Goal: Information Seeking & Learning: Learn about a topic

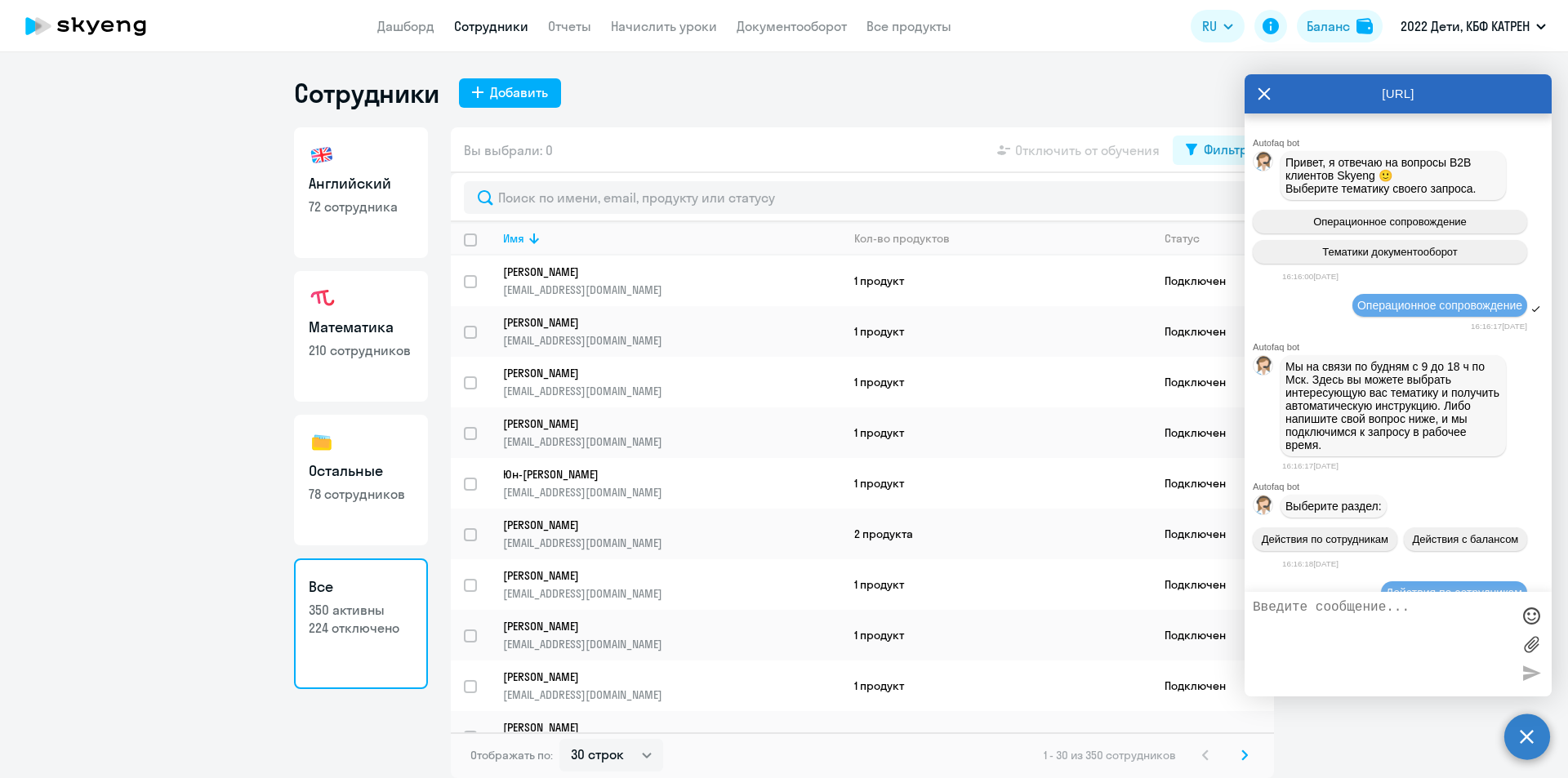
select select "30"
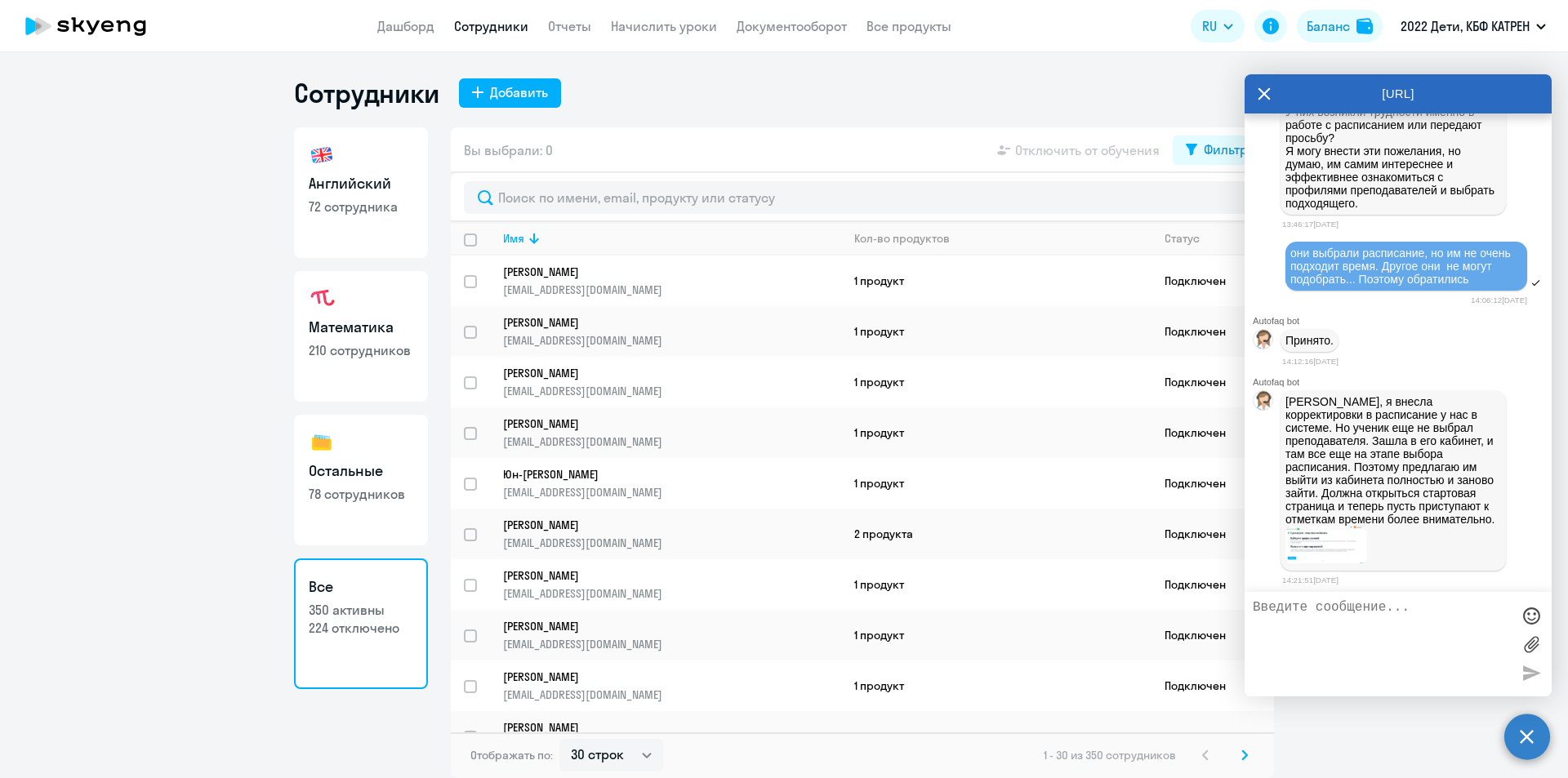
scroll to position [23798, 0]
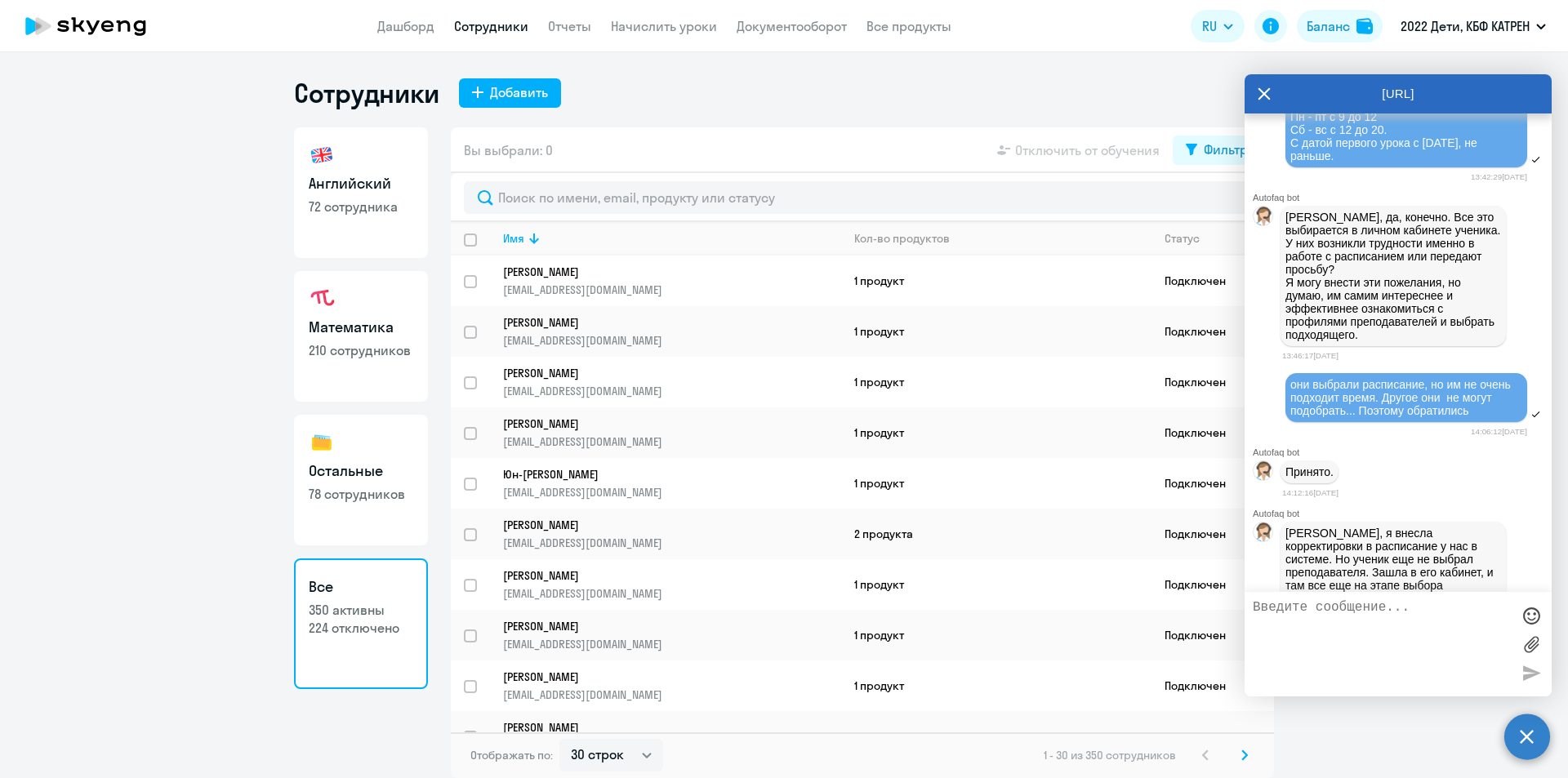
drag, startPoint x: 1289, startPoint y: 170, endPoint x: 1437, endPoint y: 202, distance: 151.4
copy span "42339311 [PERSON_NAME] 42339371 [PERSON_NAME] 42374696 [PERSON_NAME]"
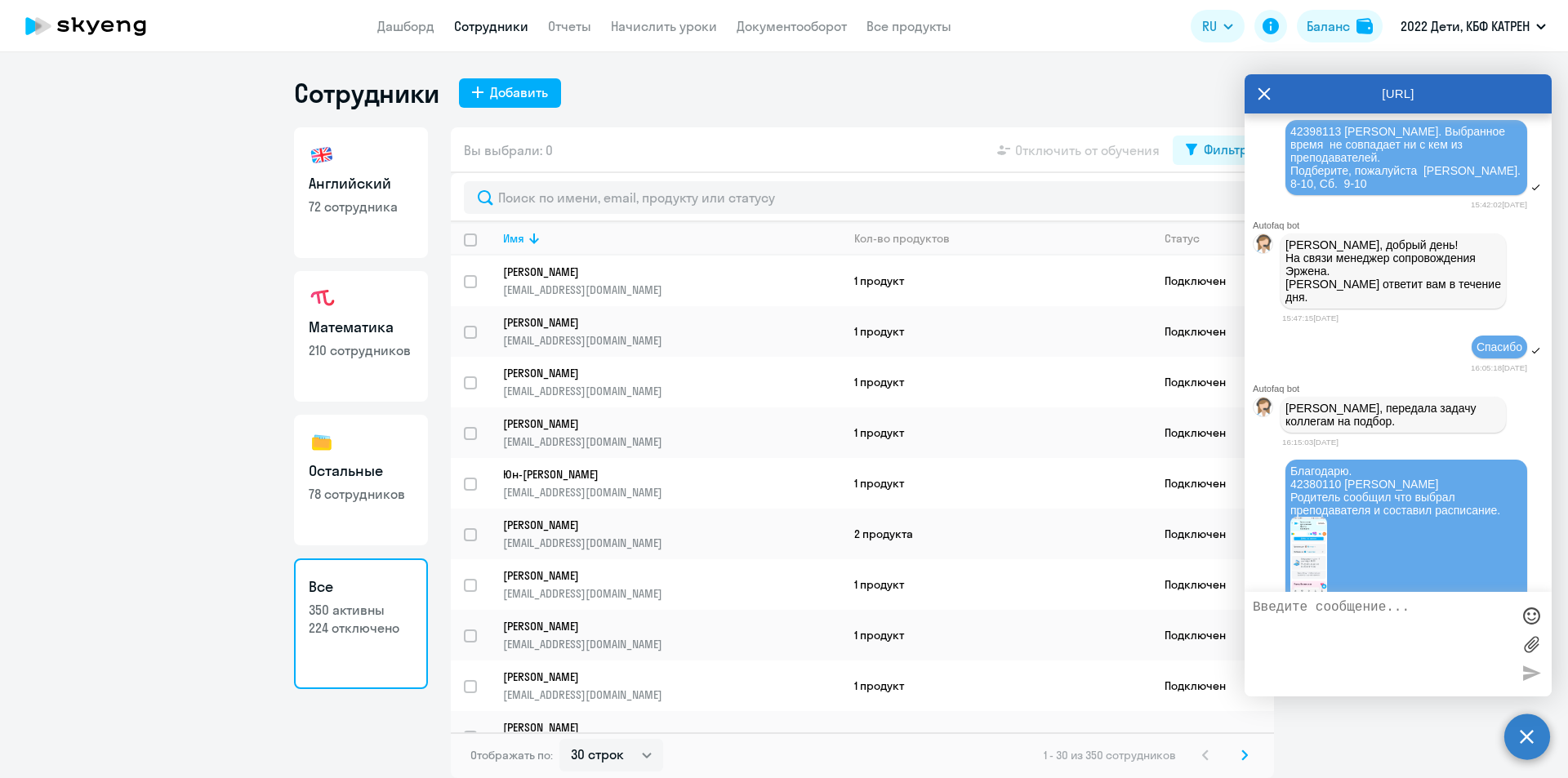
scroll to position [30573, 0]
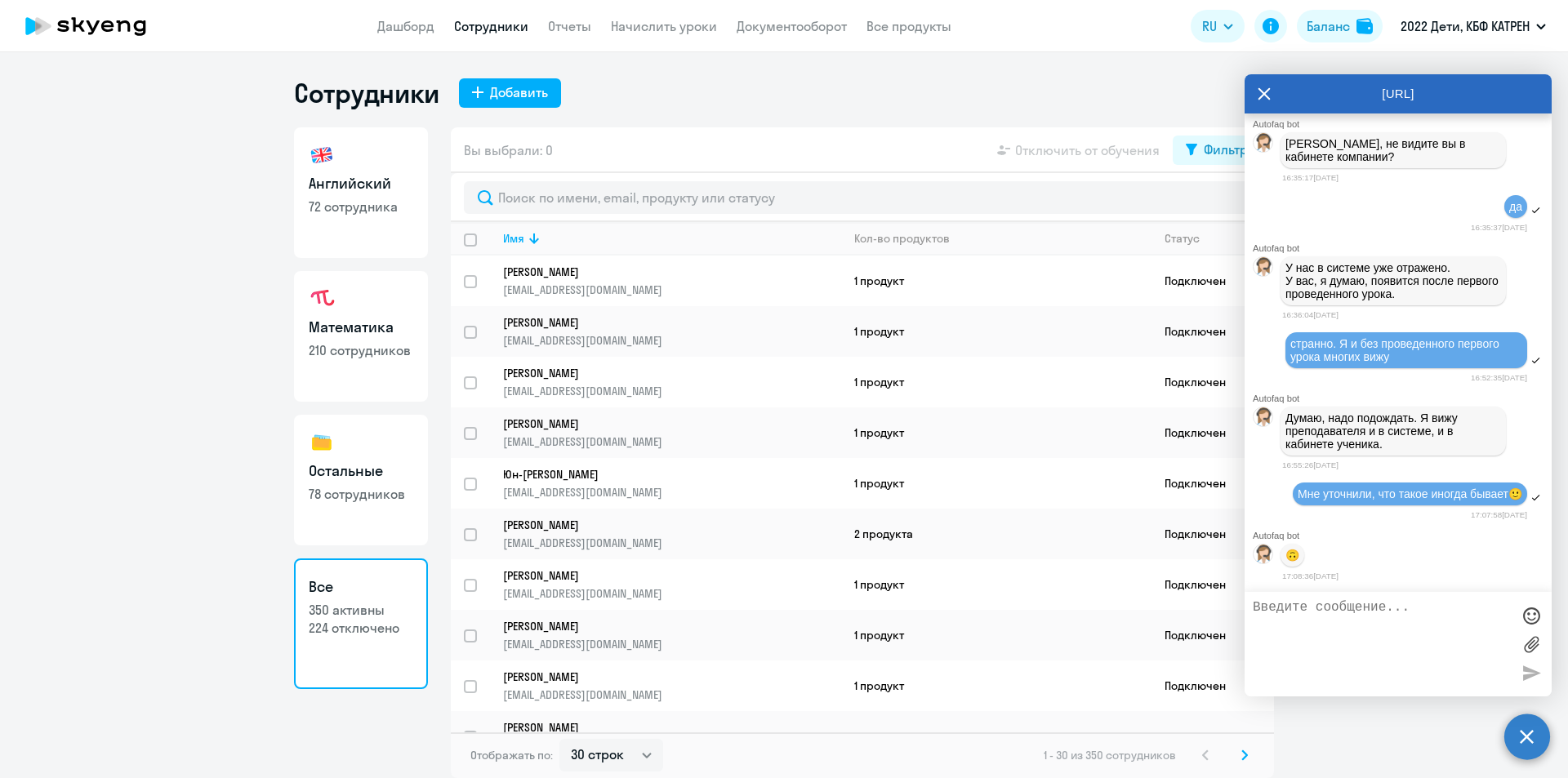
click at [1348, 622] on textarea at bounding box center [1381, 644] width 258 height 88
paste textarea "42339311 [PERSON_NAME] 42339371 [PERSON_NAME] 42374696 [PERSON_NAME]"
click at [1436, 641] on textarea "42339311 [PERSON_NAME] 42339371 [PERSON_NAME] 42374696 [PERSON_NAME]" at bounding box center [1381, 644] width 258 height 88
click at [1439, 642] on textarea "42339311 [PERSON_NAME] 42339371 [PERSON_NAME] 42374696 [PERSON_NAME]." at bounding box center [1381, 644] width 258 height 88
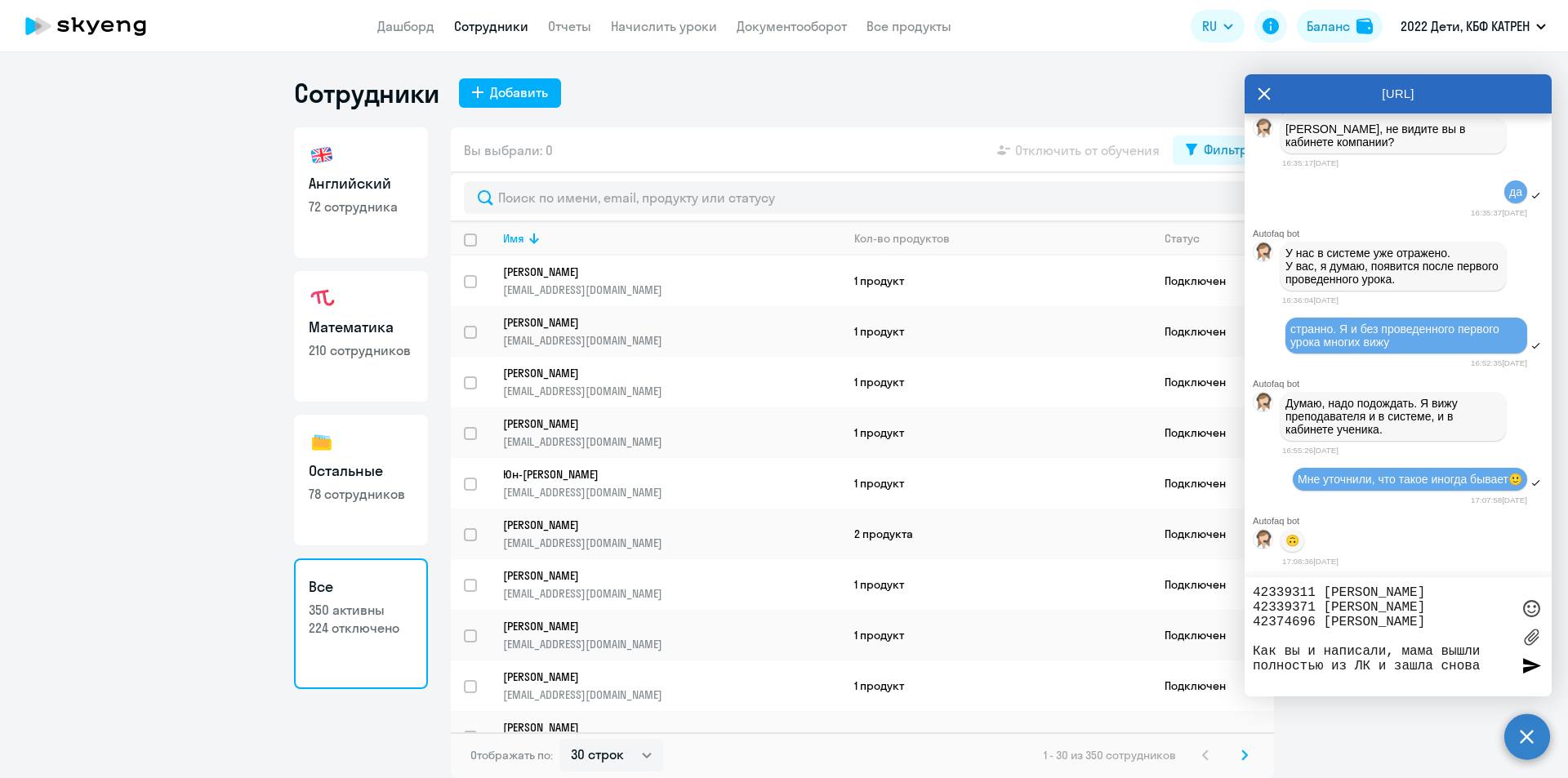
click at [1386, 667] on textarea "42339311 [PERSON_NAME] 42339371 [PERSON_NAME] 42374696 [PERSON_NAME] Как вы и н…" at bounding box center [1381, 637] width 258 height 103
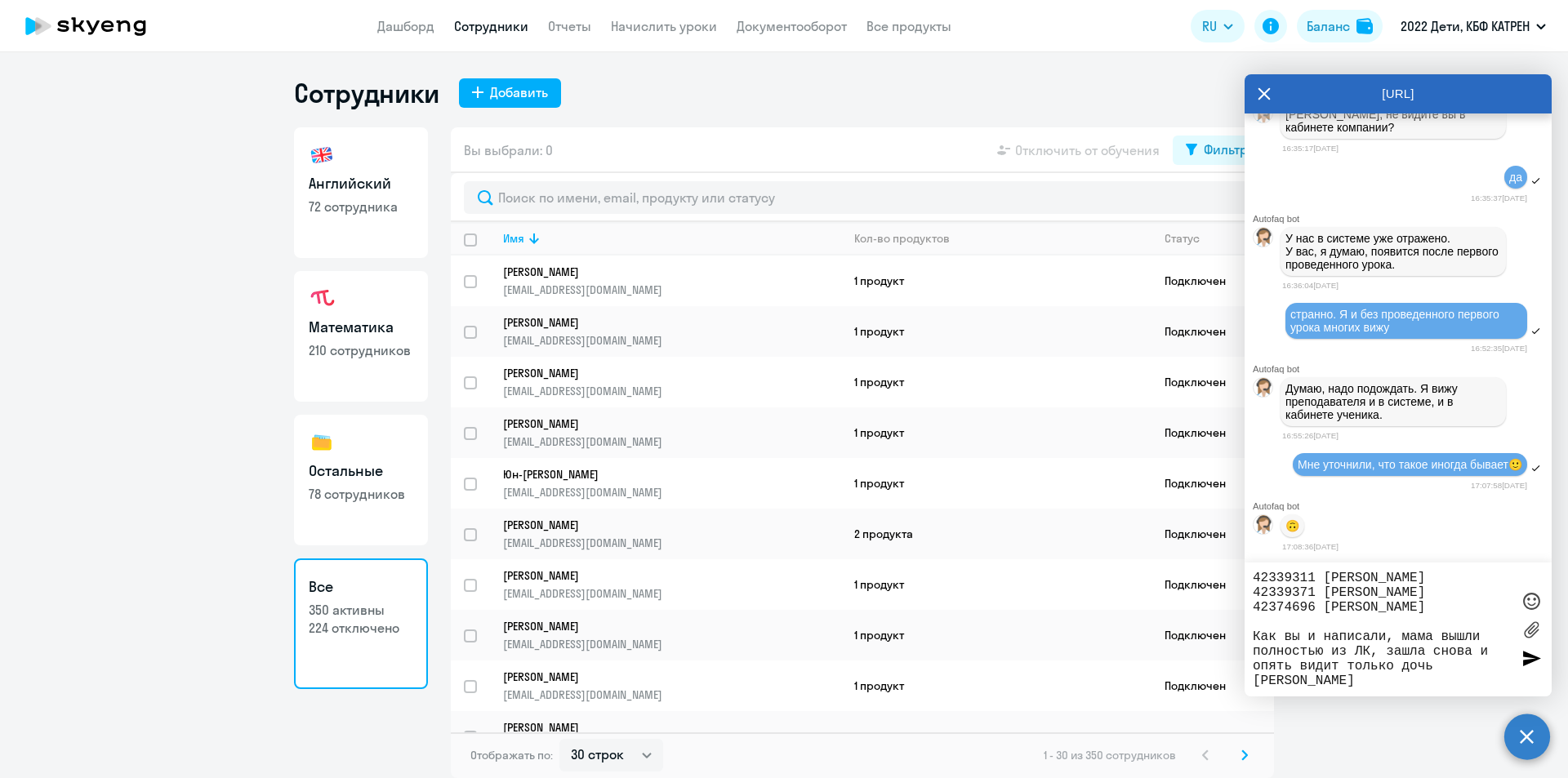
click at [1402, 669] on textarea "42339311 [PERSON_NAME] 42339371 [PERSON_NAME] 42374696 [PERSON_NAME] Как вы и н…" at bounding box center [1381, 630] width 258 height 117
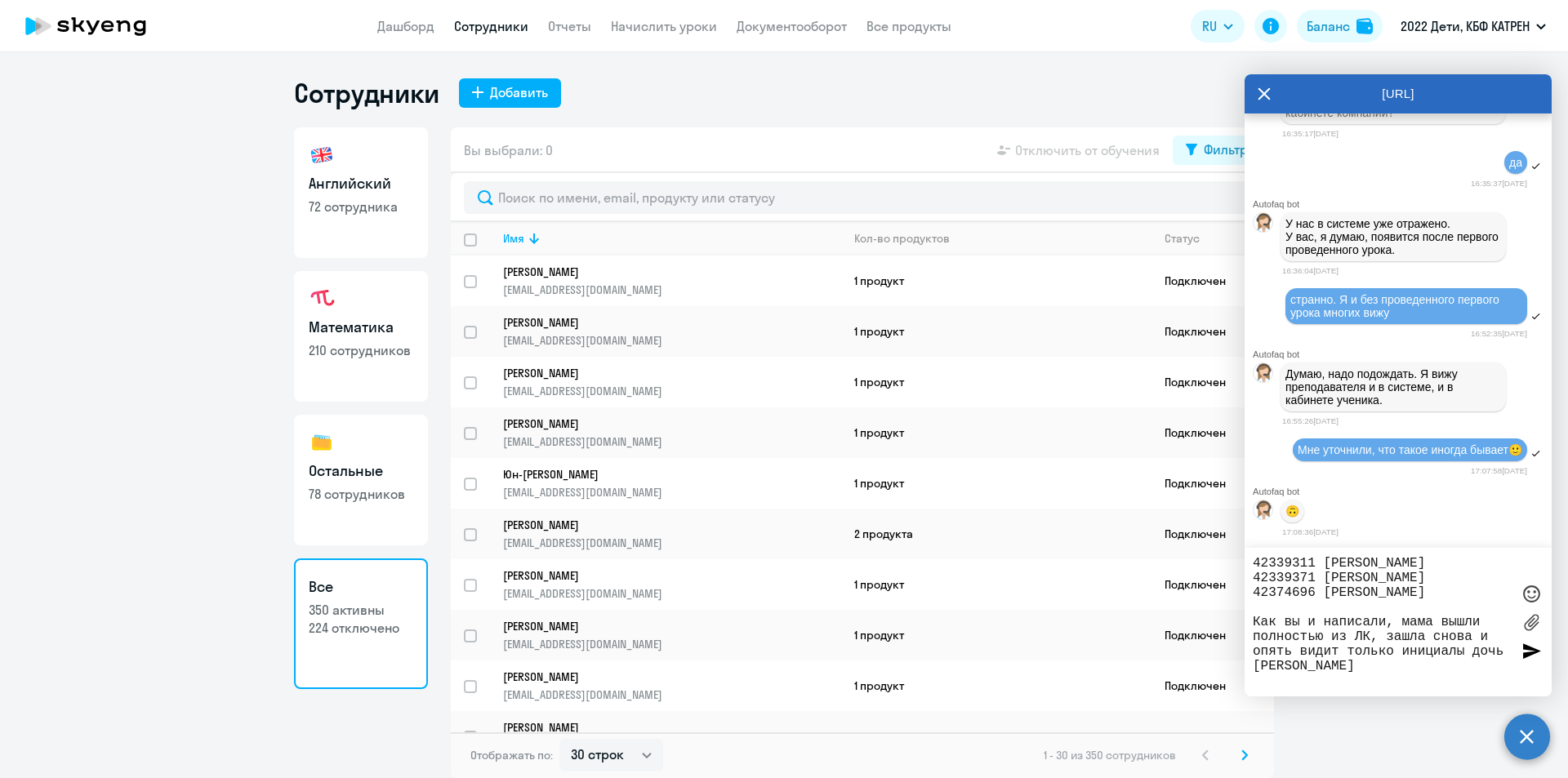
click at [1496, 650] on textarea "42339311 [PERSON_NAME] 42339371 [PERSON_NAME] 42374696 [PERSON_NAME] Как вы и н…" at bounding box center [1381, 622] width 258 height 132
click at [1372, 673] on textarea "42339311 [PERSON_NAME] 42339371 [PERSON_NAME] 42374696 [PERSON_NAME] Как вы и н…" at bounding box center [1381, 622] width 258 height 132
click at [1309, 619] on textarea "42339311 [PERSON_NAME] 42339371 [PERSON_NAME] 42374696 [PERSON_NAME] Как вы и н…" at bounding box center [1381, 622] width 258 height 132
drag, startPoint x: 1470, startPoint y: 621, endPoint x: 1458, endPoint y: 617, distance: 12.6
click at [1458, 617] on textarea "42339311 [PERSON_NAME] 42339371 [PERSON_NAME] 42374696 [PERSON_NAME] Как вы нап…" at bounding box center [1381, 622] width 258 height 132
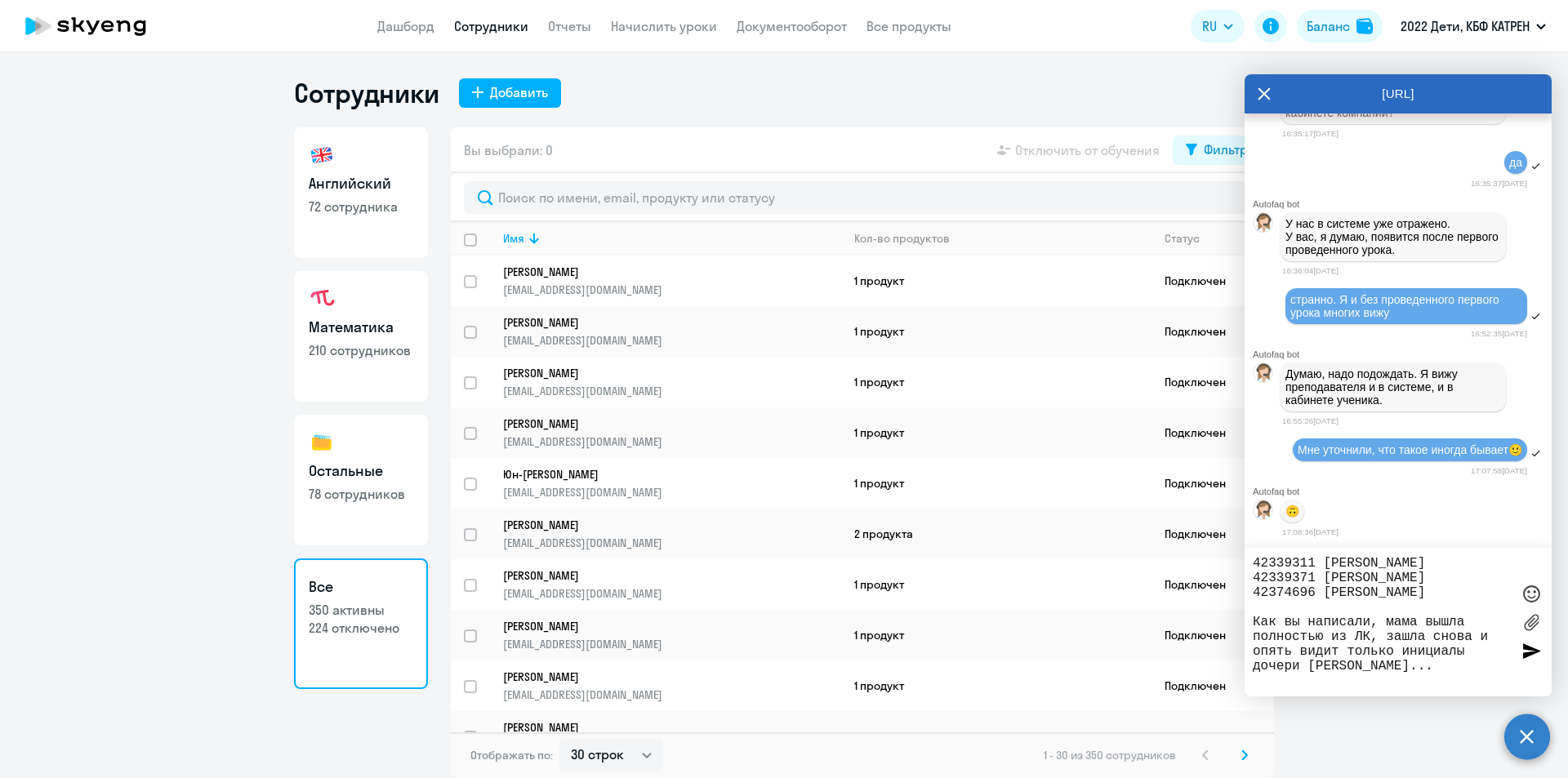
click at [1371, 619] on textarea "42339311 [PERSON_NAME] 42339371 [PERSON_NAME] 42374696 [PERSON_NAME] Как вы нап…" at bounding box center [1381, 622] width 258 height 132
click at [1456, 663] on textarea "42339311 [PERSON_NAME] 42339371 [PERSON_NAME] 42374696 [PERSON_NAME] Как вы нап…" at bounding box center [1381, 622] width 258 height 132
click at [1453, 670] on textarea "42339311 [PERSON_NAME] 42339371 [PERSON_NAME] 42374696 [PERSON_NAME] Как вы нап…" at bounding box center [1381, 622] width 258 height 132
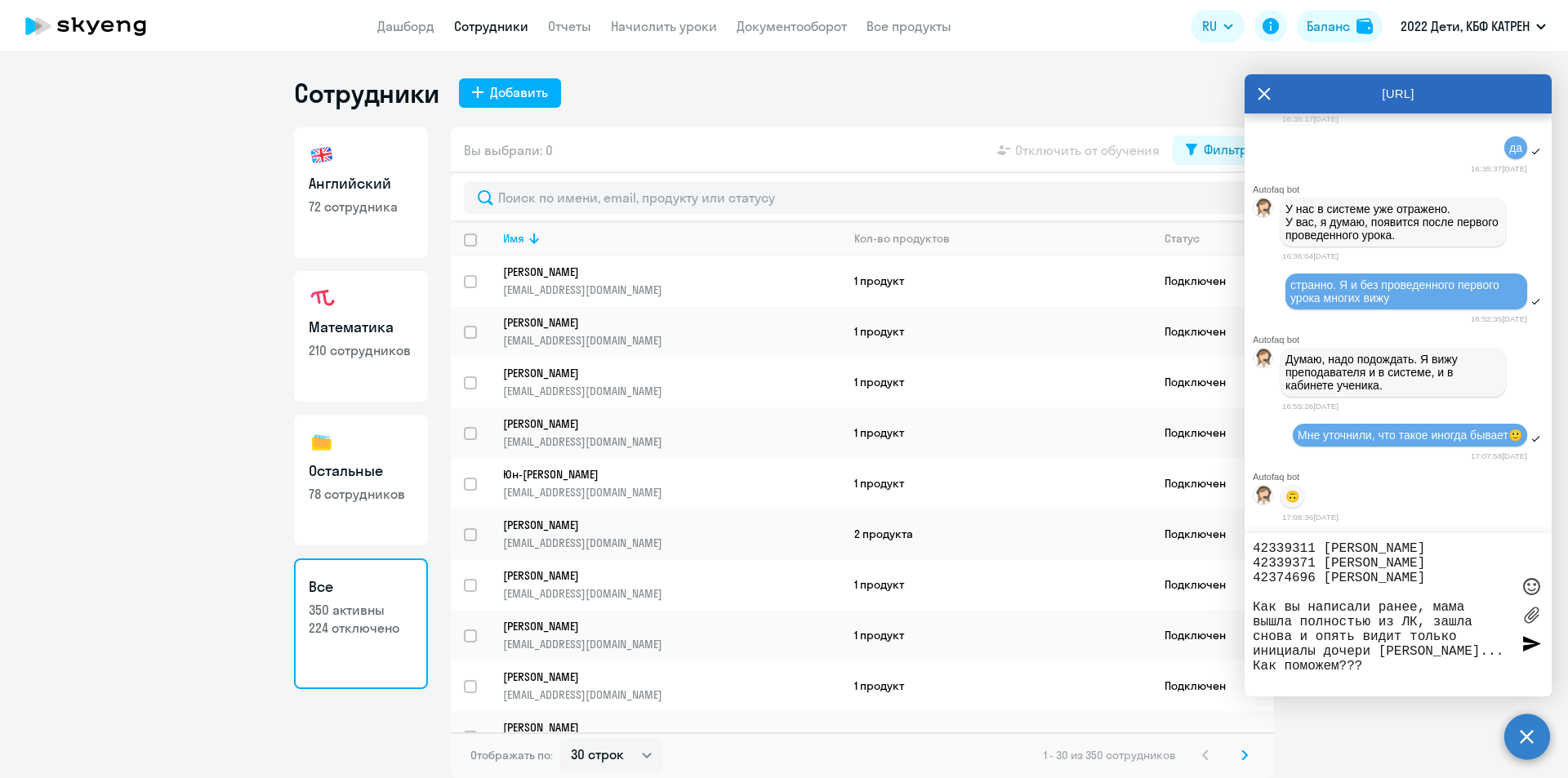
click at [1253, 663] on textarea "42339311 [PERSON_NAME] 42339371 [PERSON_NAME] 42374696 [PERSON_NAME] Как вы нап…" at bounding box center [1381, 615] width 258 height 147
type textarea "42339311 [PERSON_NAME] 42339371 [PERSON_NAME] 42374696 [PERSON_NAME] Как вы нап…"
click at [1528, 646] on div at bounding box center [1531, 643] width 25 height 25
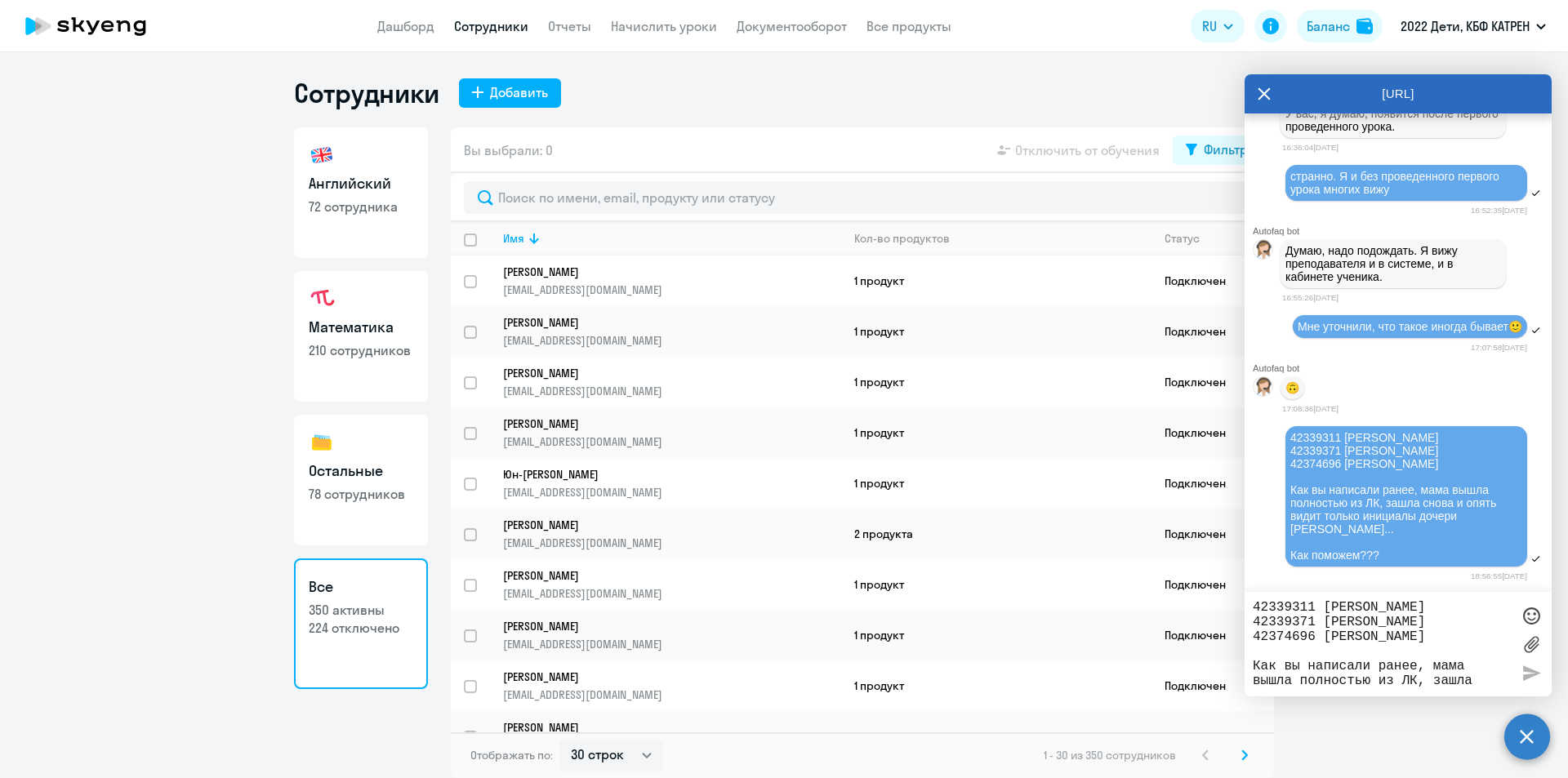
scroll to position [30727, 0]
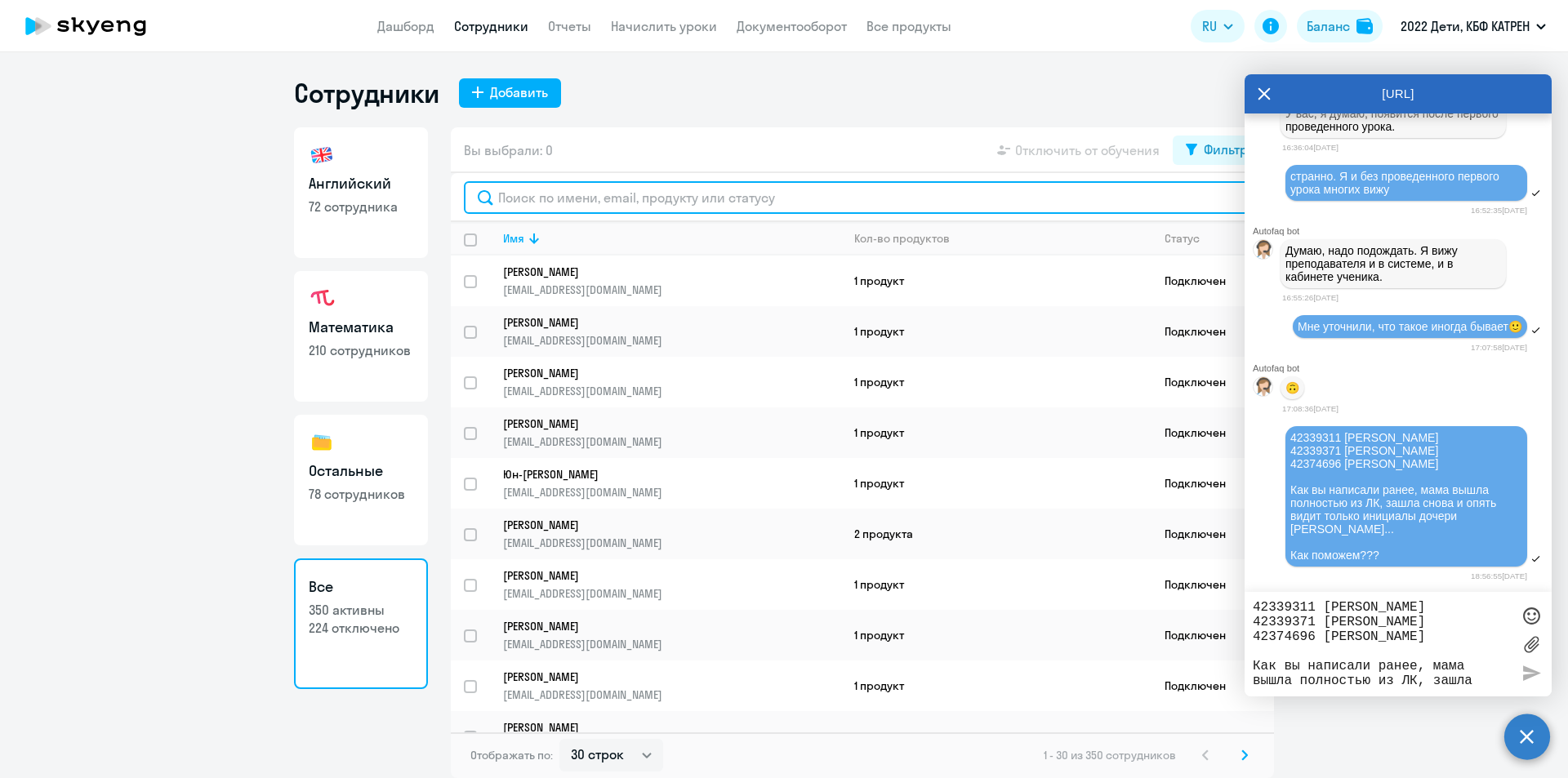
click at [547, 200] on input "text" at bounding box center [862, 198] width 797 height 33
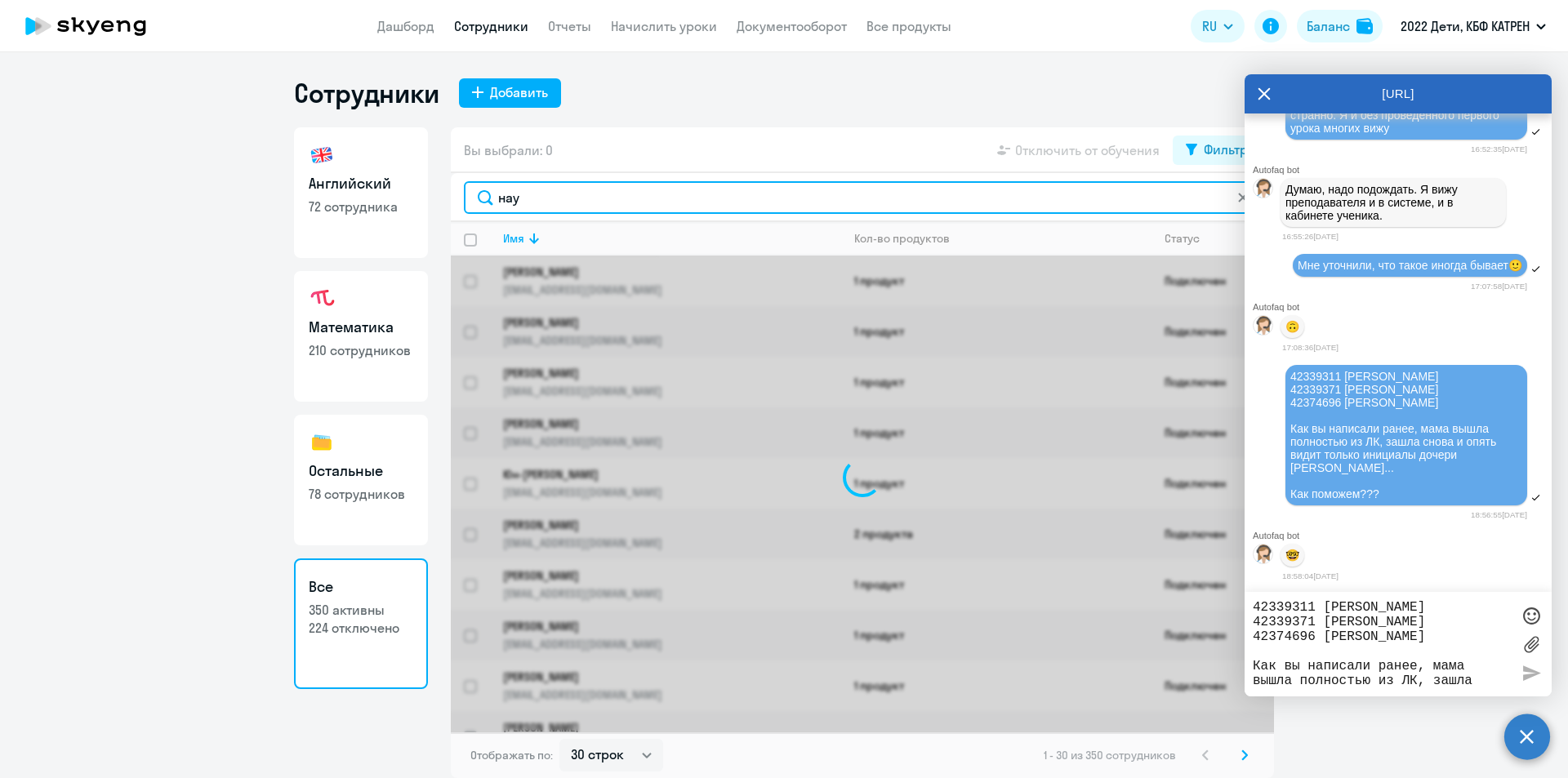
scroll to position [30791, 0]
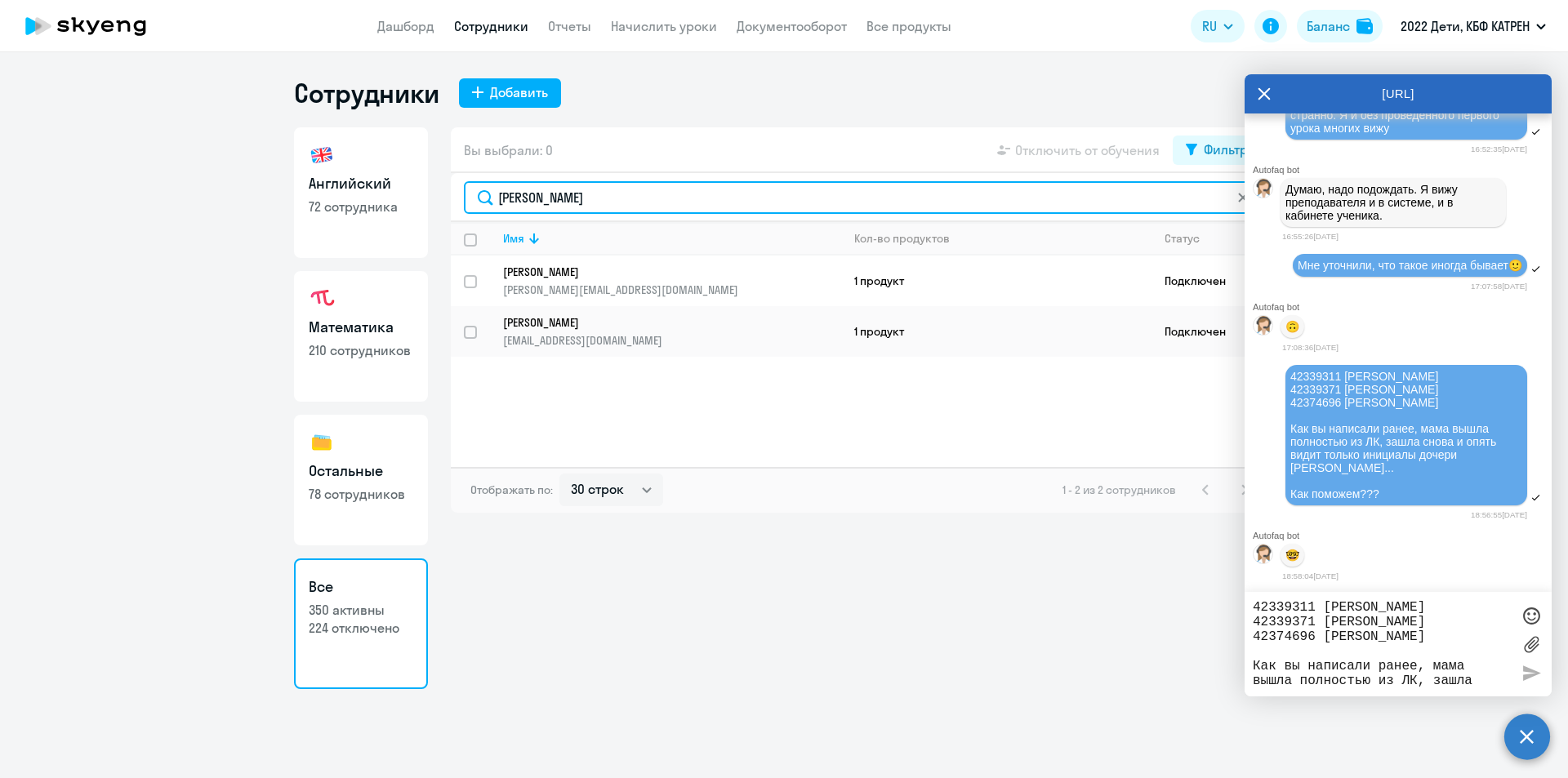
type input "[PERSON_NAME]"
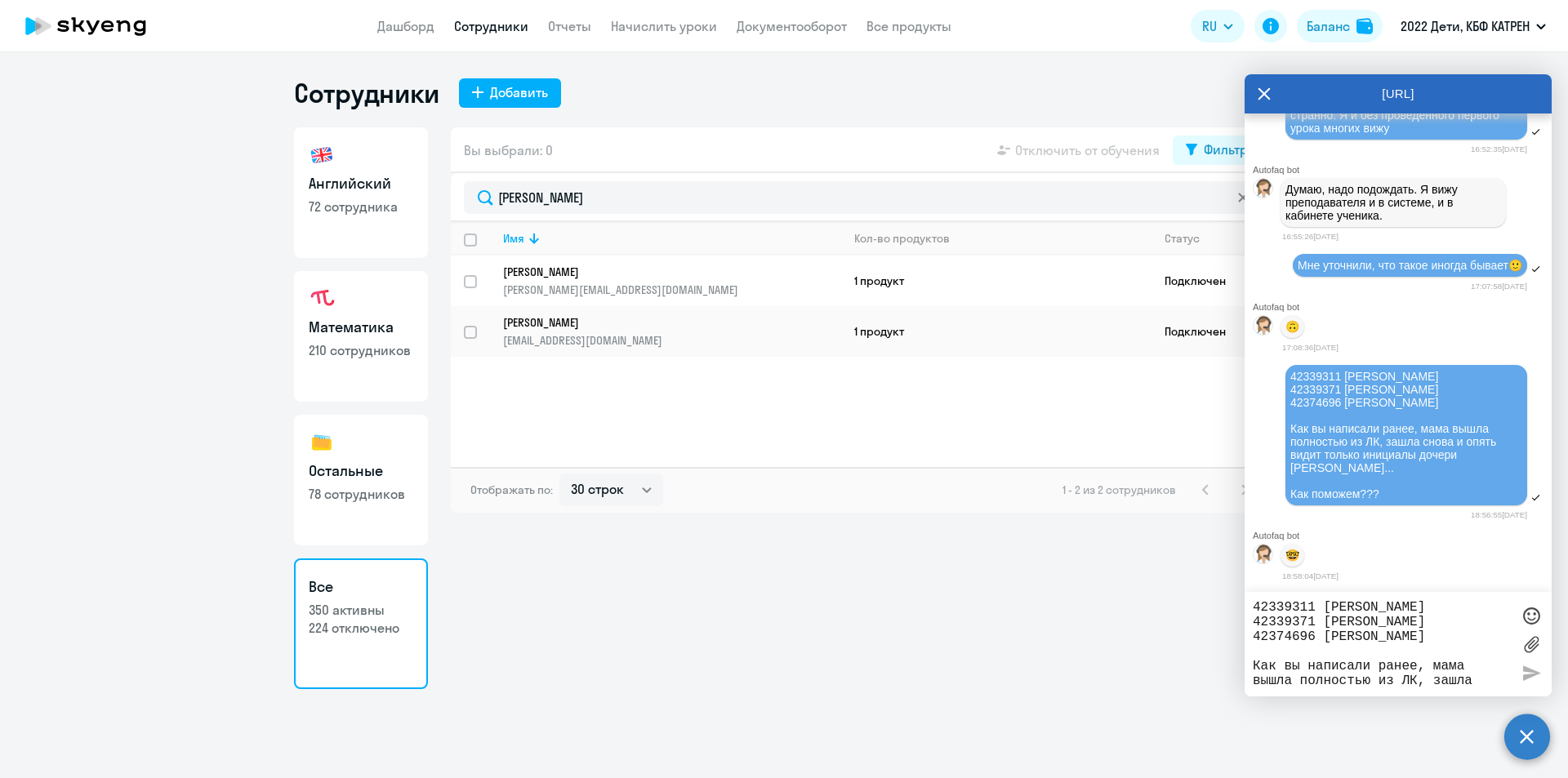
click at [555, 272] on p "[PERSON_NAME]" at bounding box center [661, 272] width 315 height 15
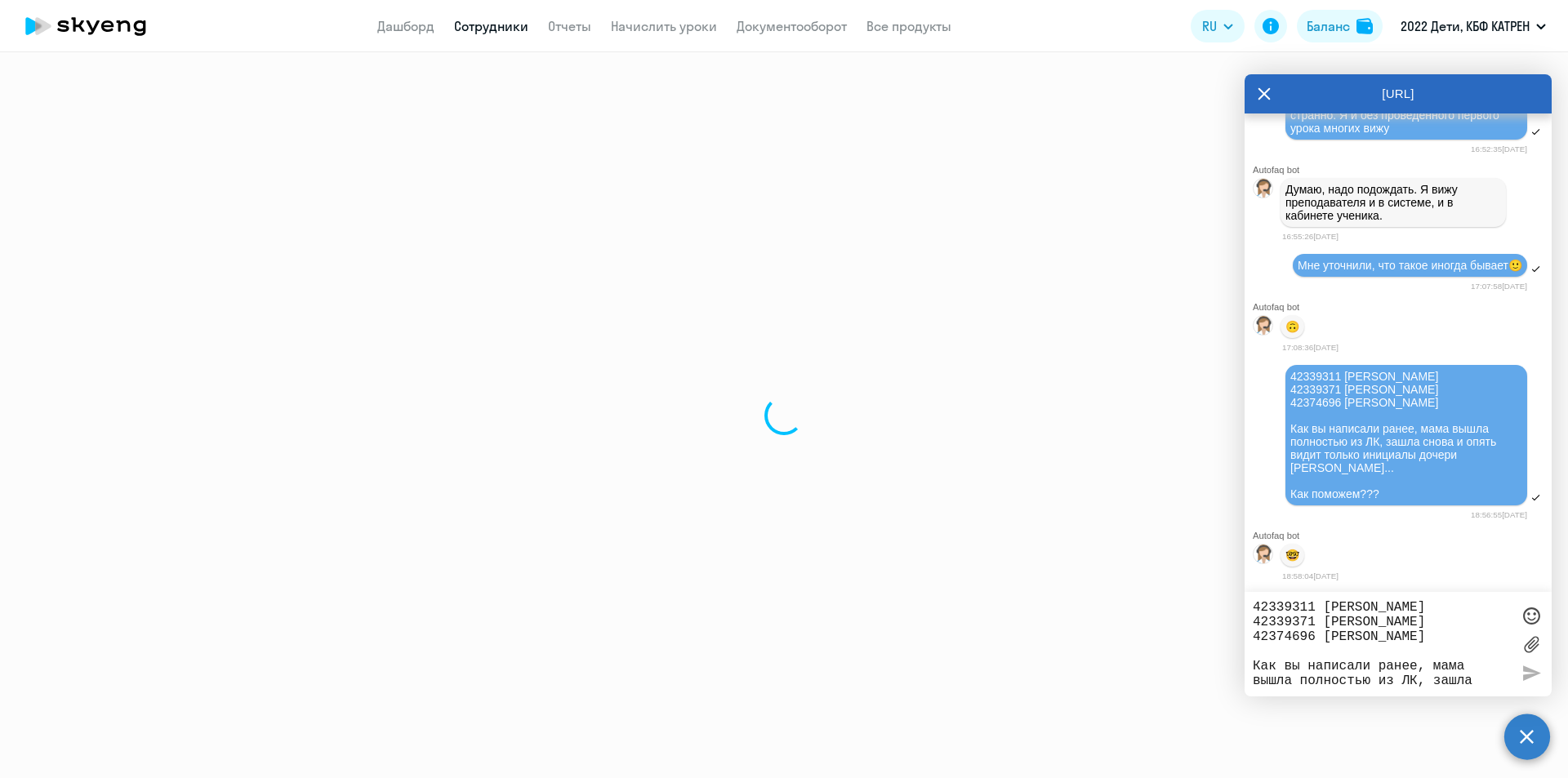
select select "others"
select select "30"
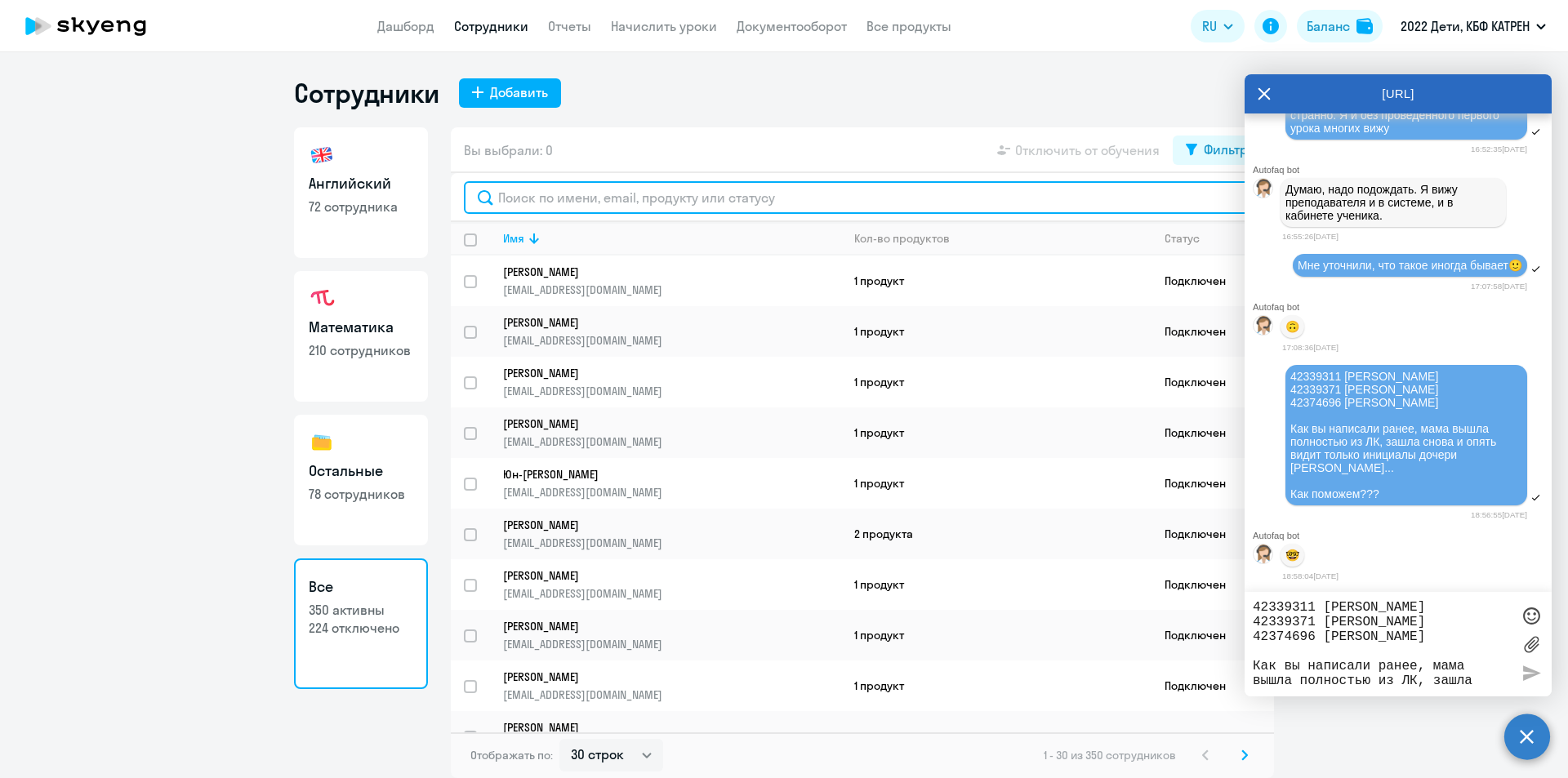
click at [535, 192] on input "text" at bounding box center [862, 198] width 797 height 33
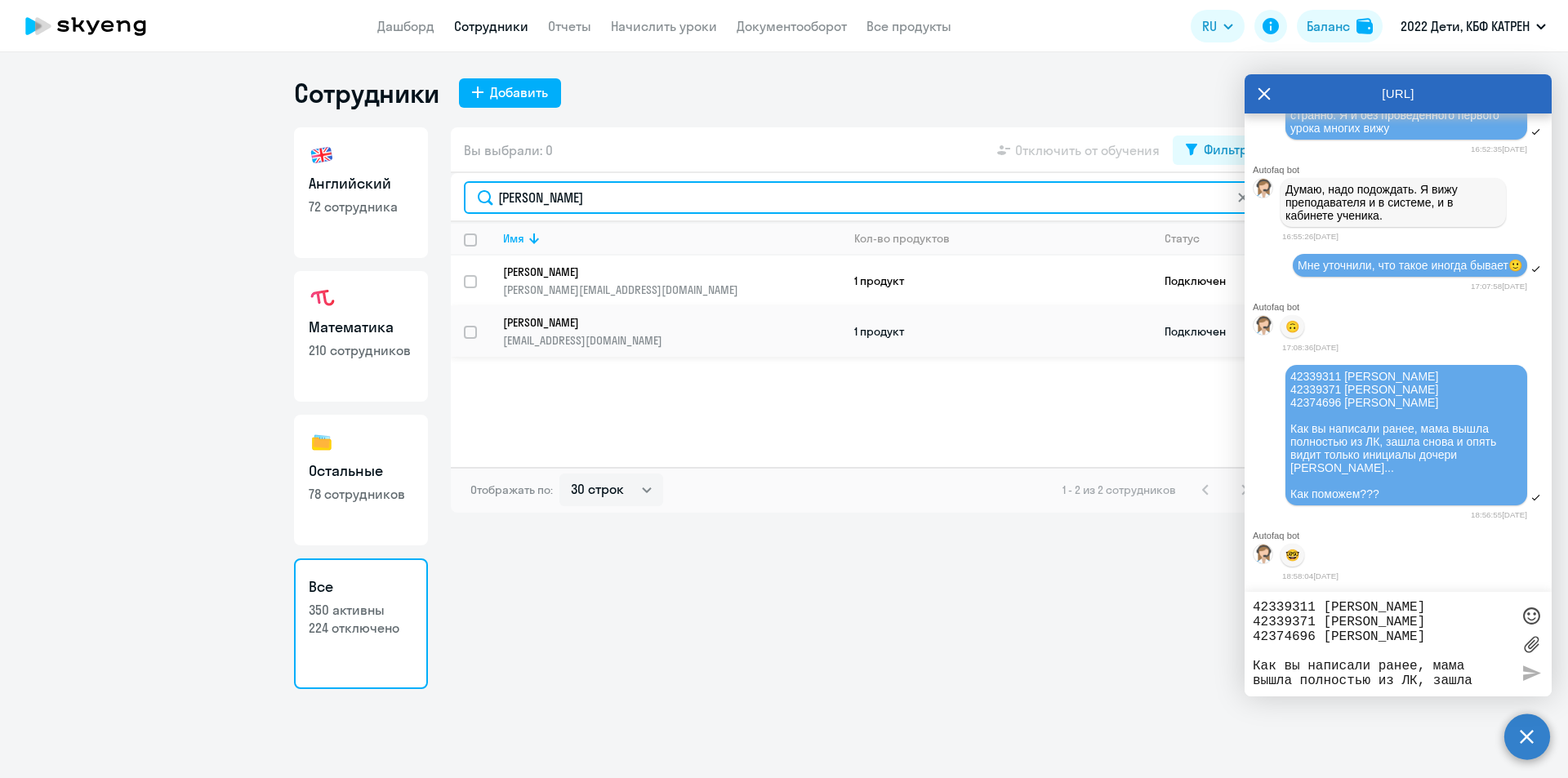
type input "[PERSON_NAME]"
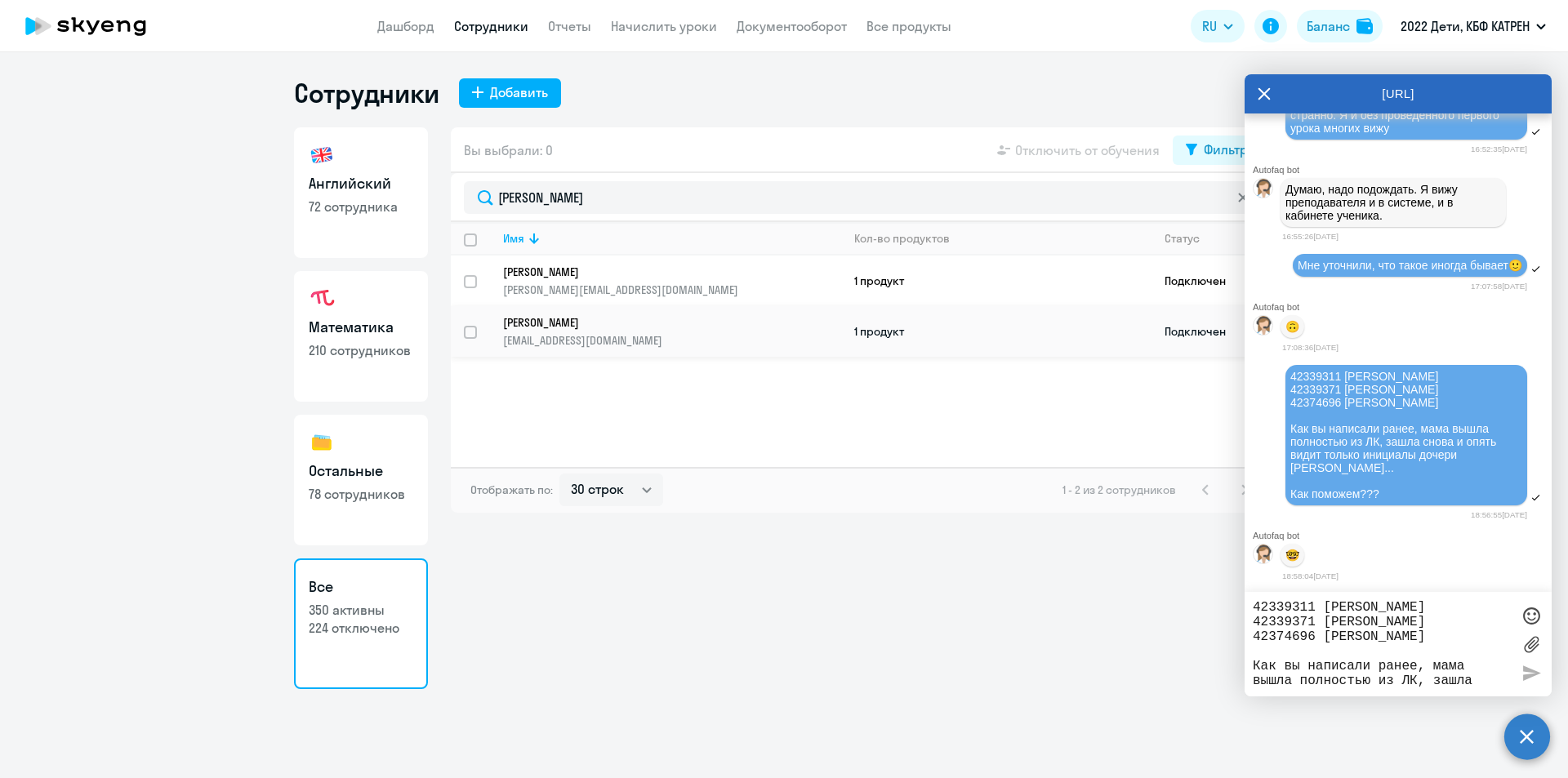
click at [566, 325] on p "[PERSON_NAME]" at bounding box center [661, 323] width 315 height 15
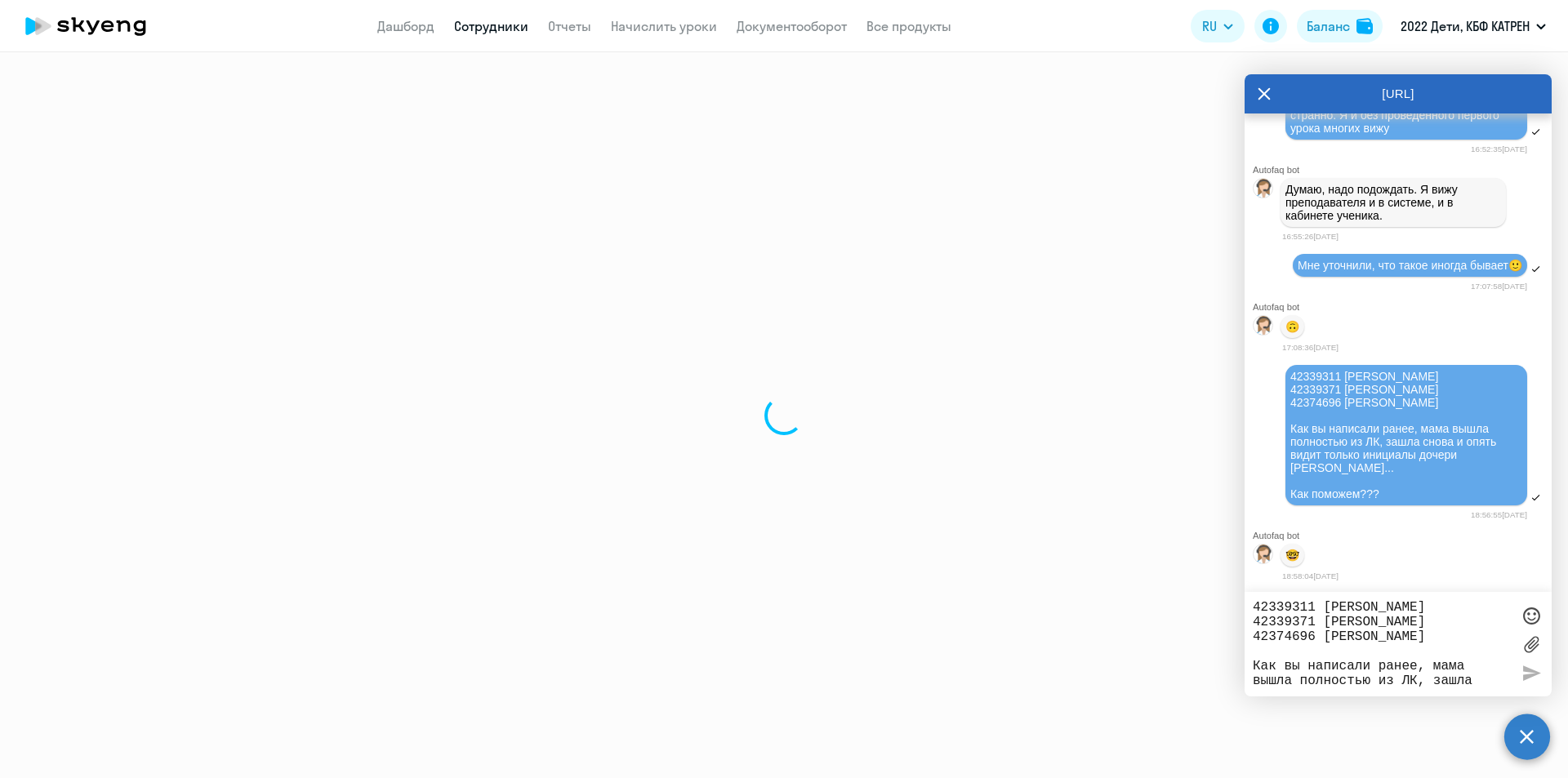
select select "math"
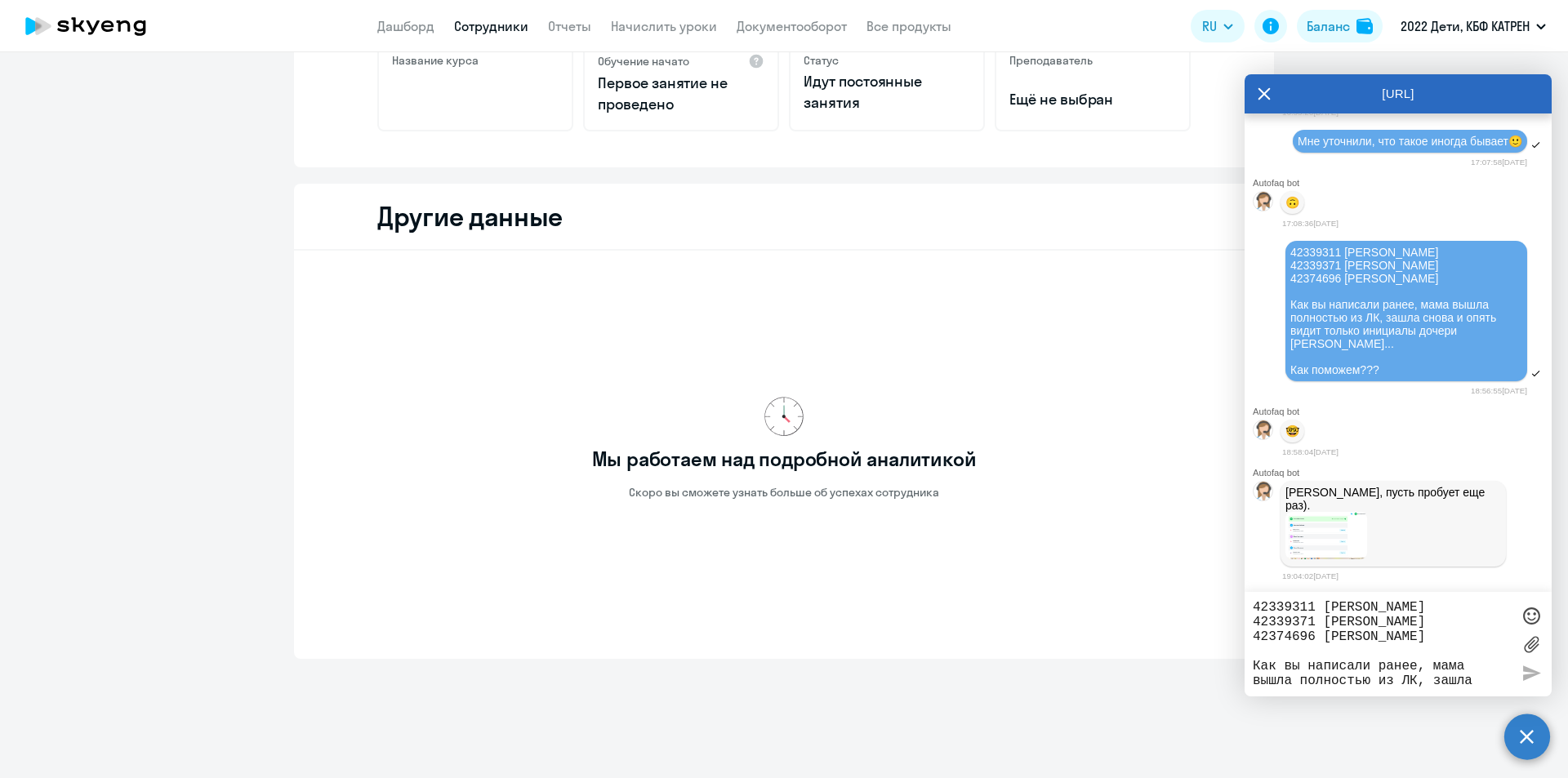
scroll to position [30902, 0]
click at [1336, 534] on img at bounding box center [1326, 536] width 82 height 48
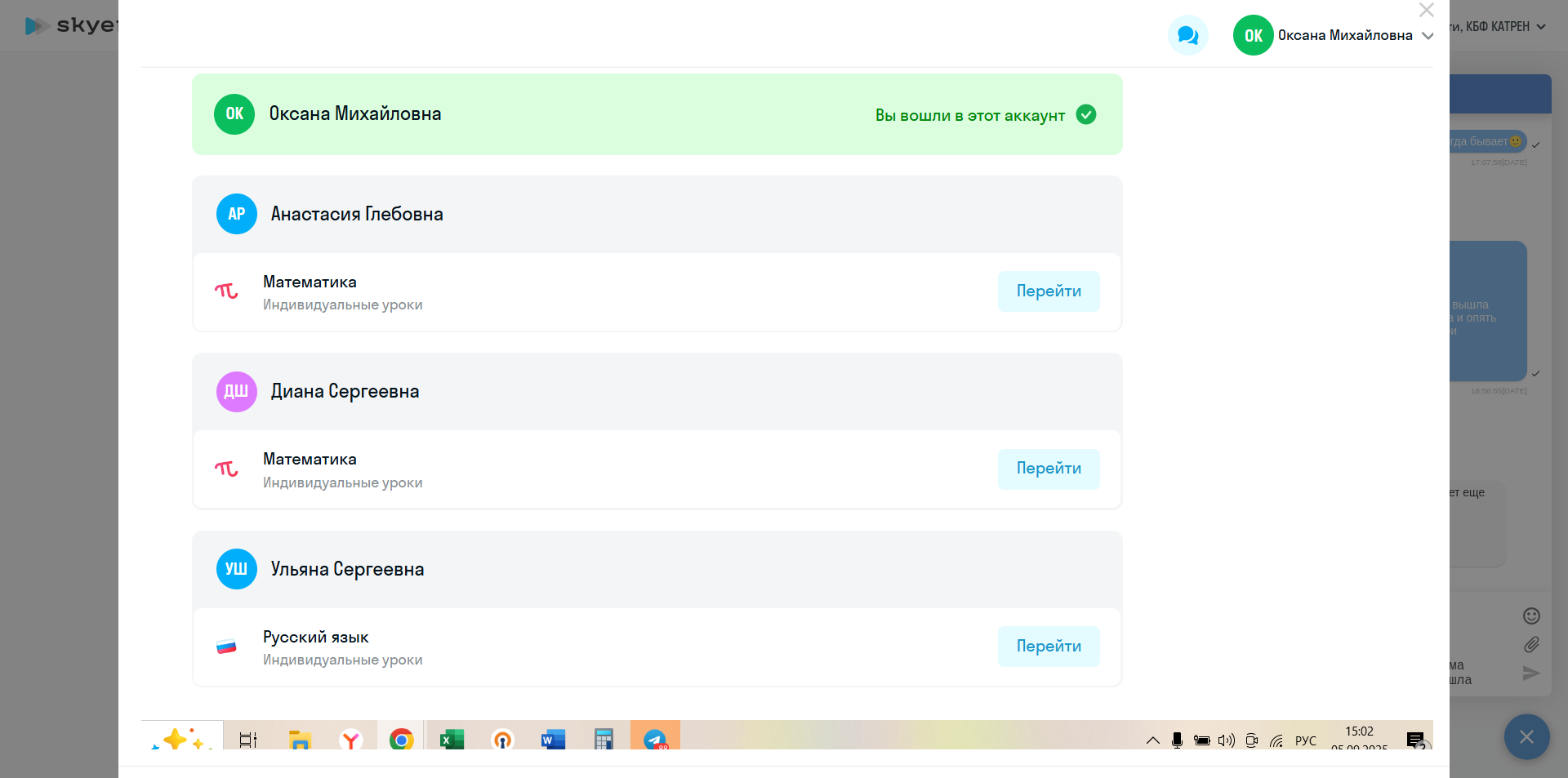
scroll to position [0, 0]
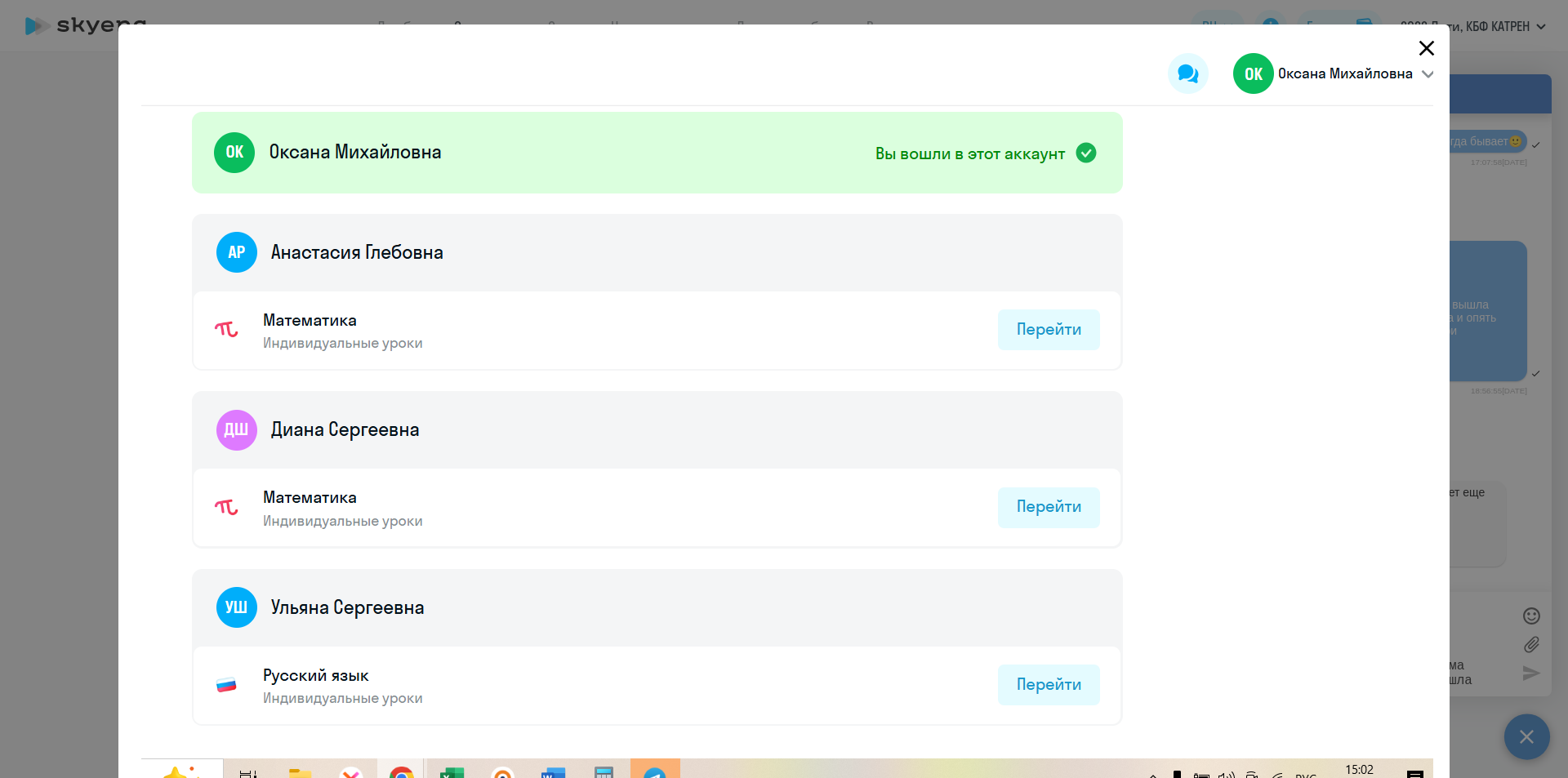
click at [1419, 54] on icon "Close" at bounding box center [1427, 48] width 27 height 27
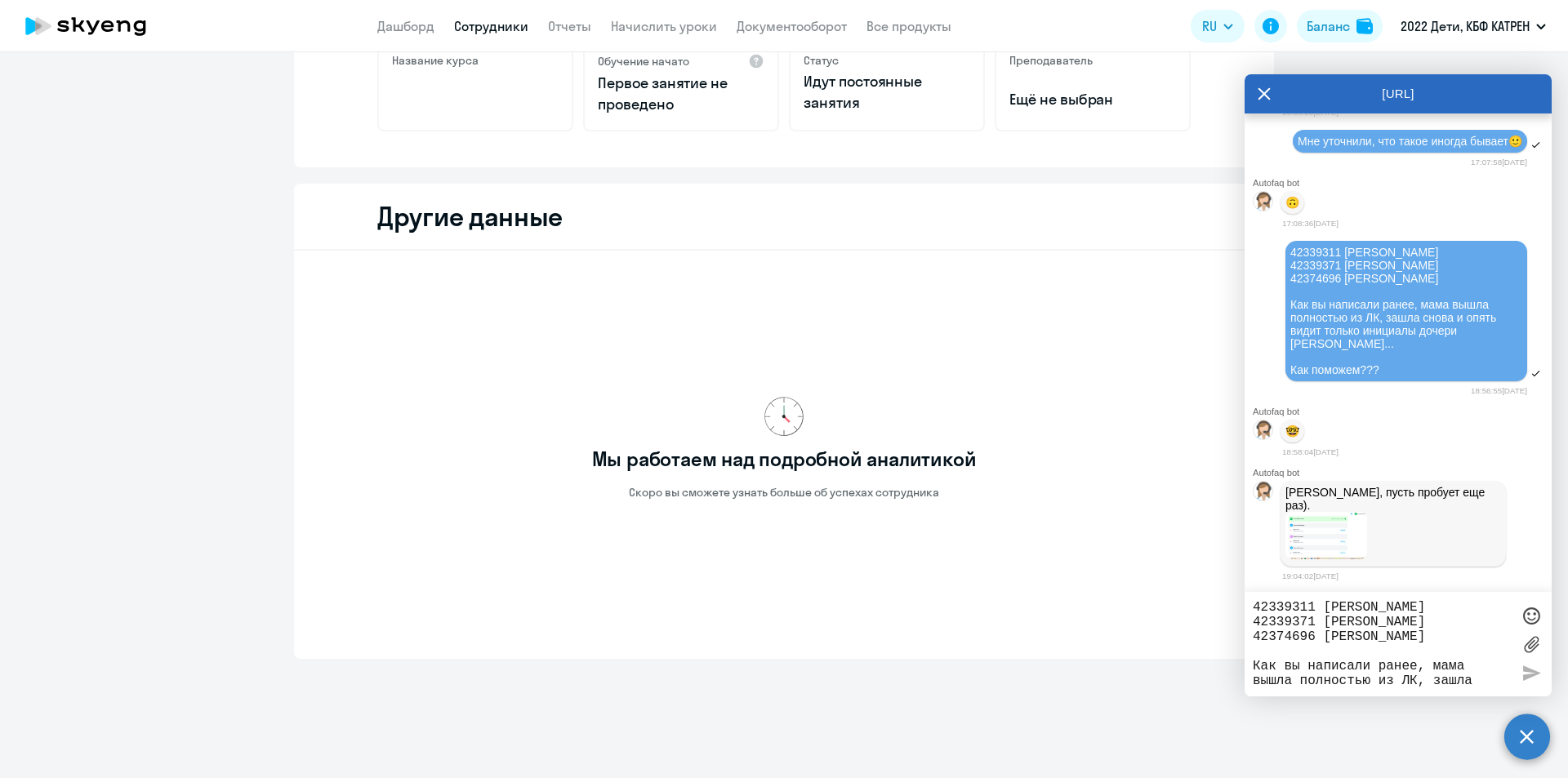
click at [1309, 600] on textarea "42339311 [PERSON_NAME] 42339371 [PERSON_NAME] 42374696 [PERSON_NAME] Как вы нап…" at bounding box center [1381, 644] width 258 height 88
click at [1313, 608] on textarea "42339311 [PERSON_NAME] 42339371 [PERSON_NAME] 42374696 [PERSON_NAME] Как вы нап…" at bounding box center [1381, 644] width 258 height 88
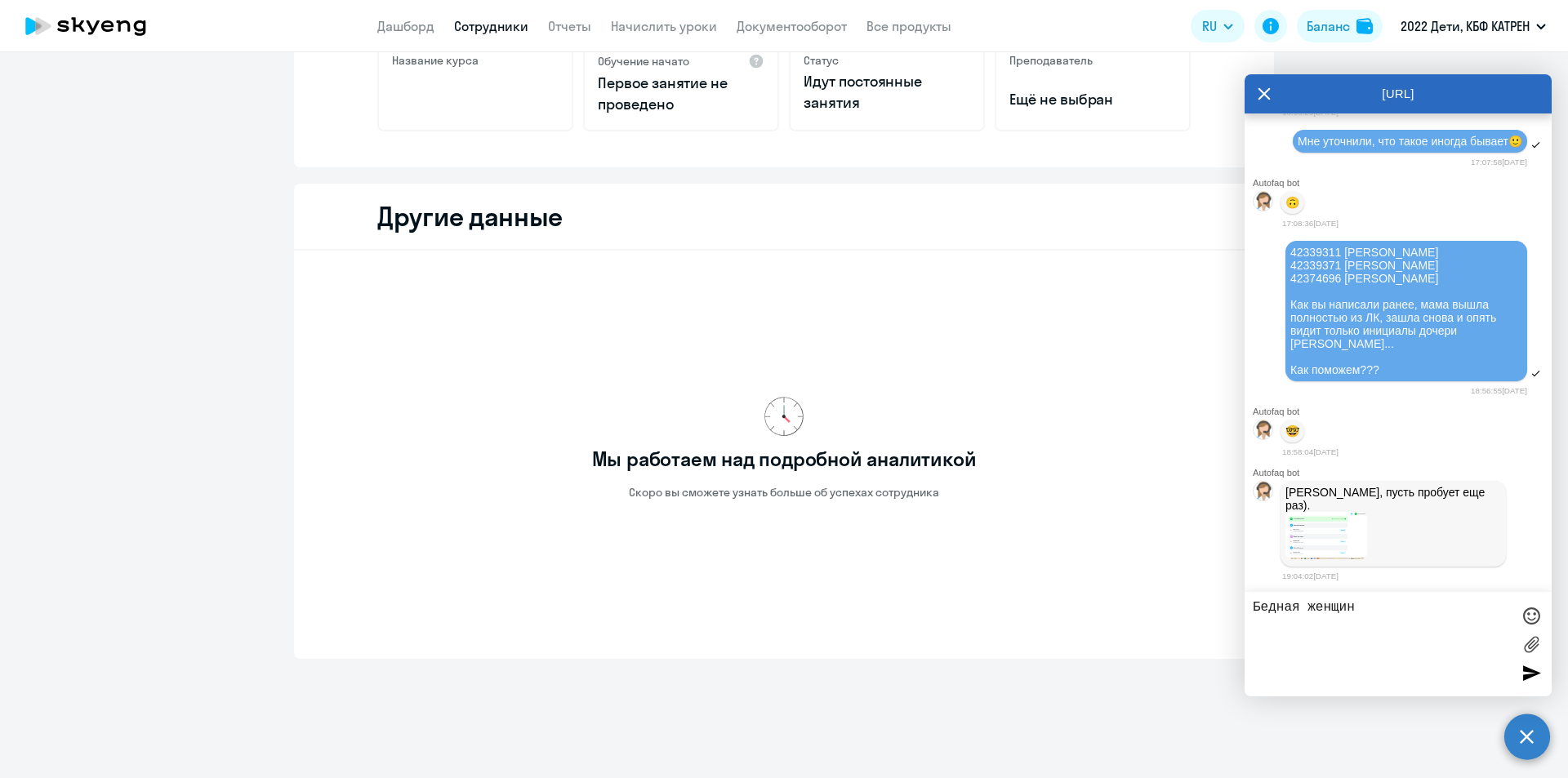
type textarea "Бедная женщина"
drag, startPoint x: 1386, startPoint y: 611, endPoint x: 1245, endPoint y: 609, distance: 141.0
click at [1245, 609] on div "Бедная женщина" at bounding box center [1398, 644] width 307 height 104
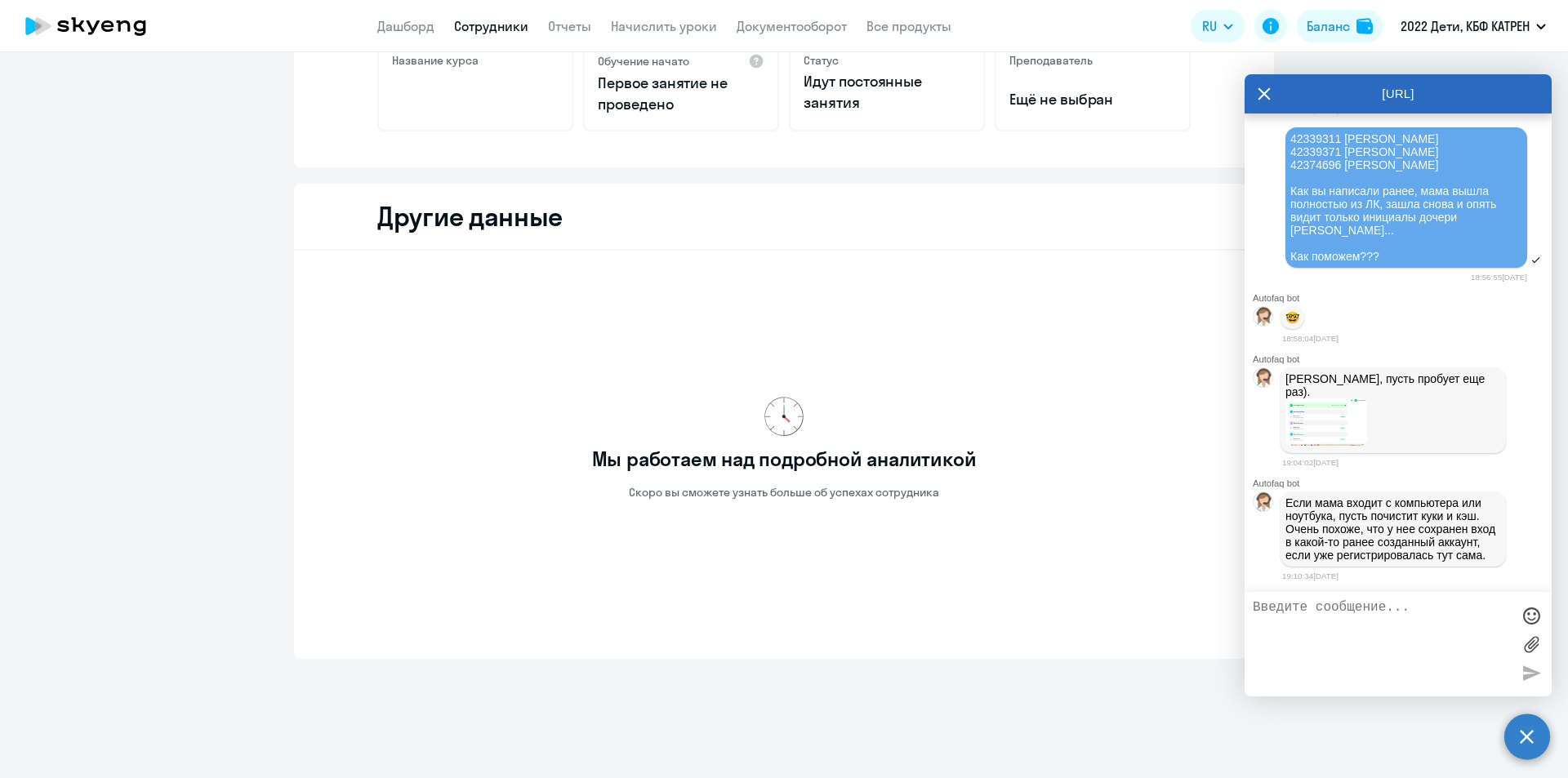
scroll to position [31028, 0]
click at [1324, 403] on img at bounding box center [1326, 422] width 82 height 48
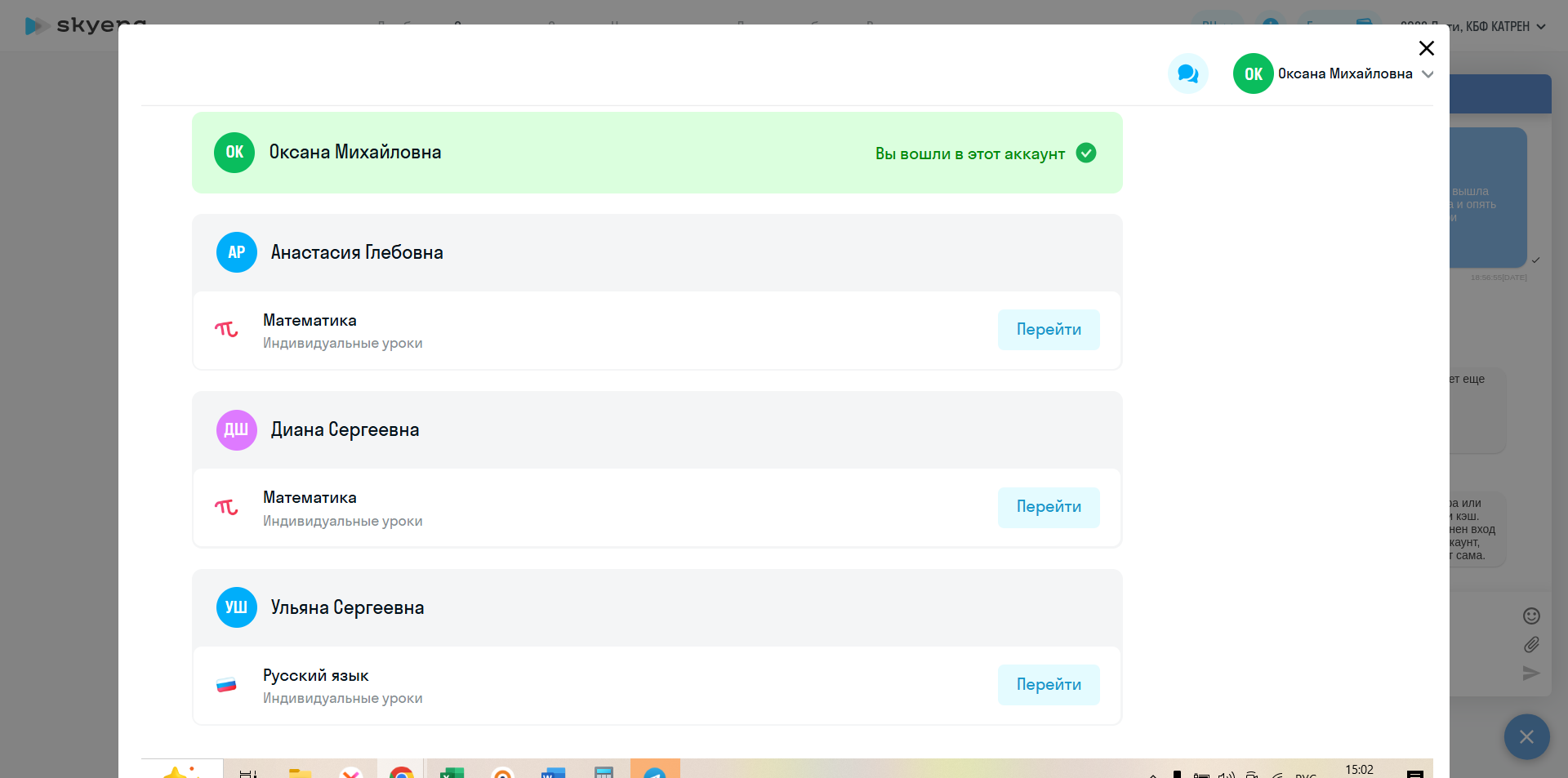
click at [1419, 51] on icon "Close" at bounding box center [1427, 48] width 27 height 27
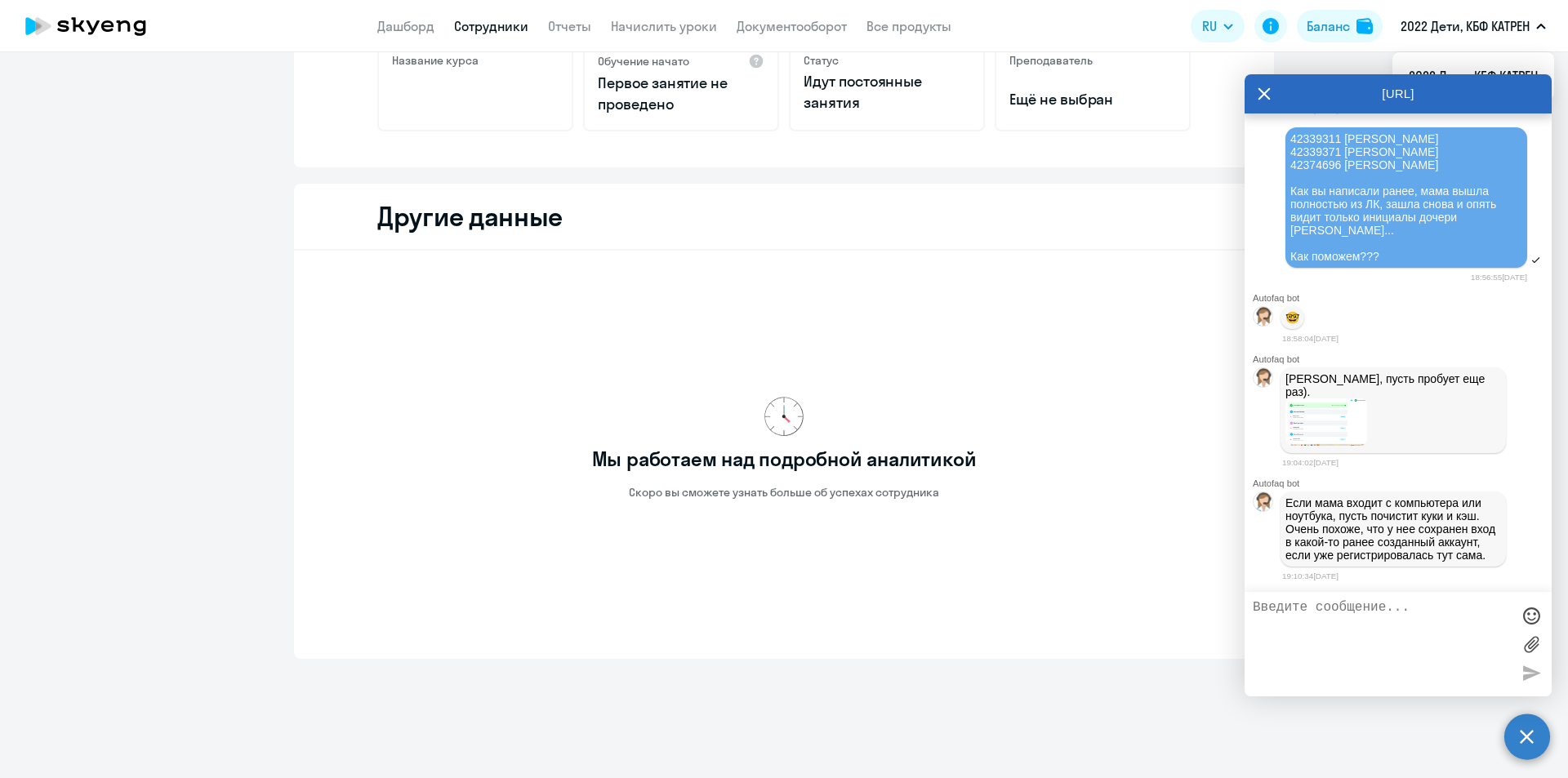
click at [409, 14] on app-header "Дашборд Сотрудники Отчеты Начислить уроки Документооборот Все продукты Дашборд …" at bounding box center [784, 26] width 1568 height 52
click at [415, 27] on link "Дашборд" at bounding box center [406, 27] width 57 height 16
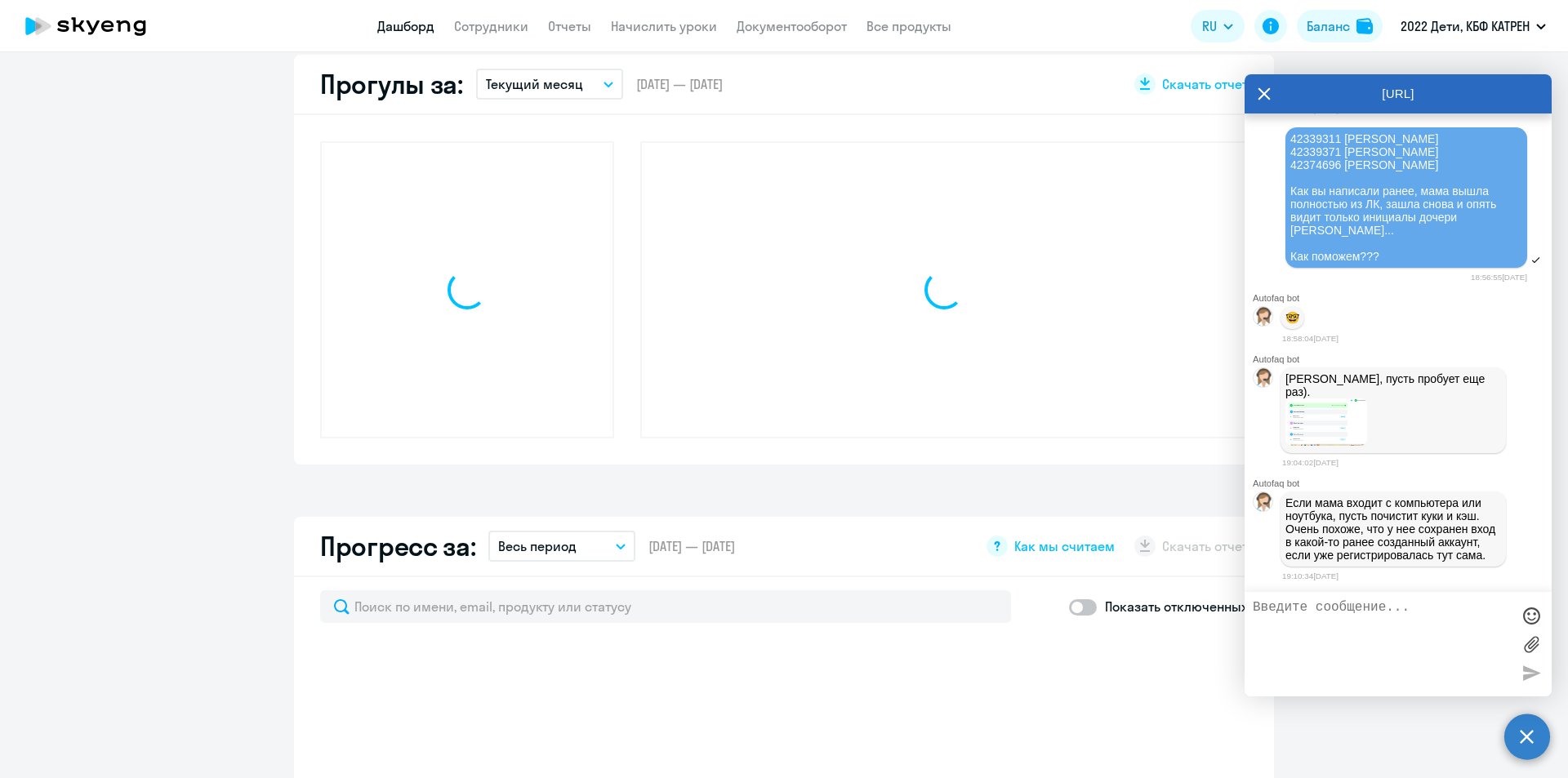
scroll to position [477, 0]
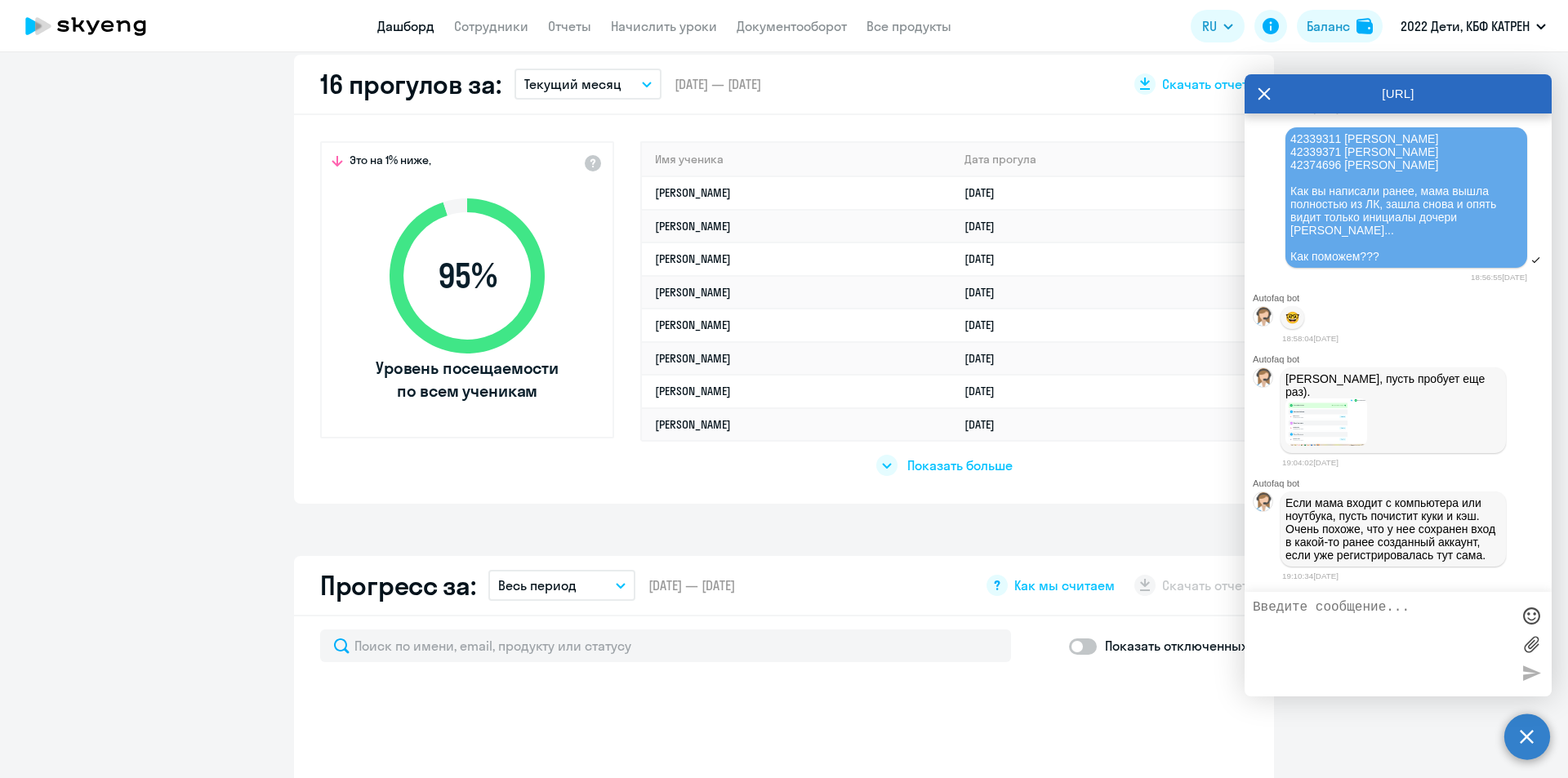
select select "30"
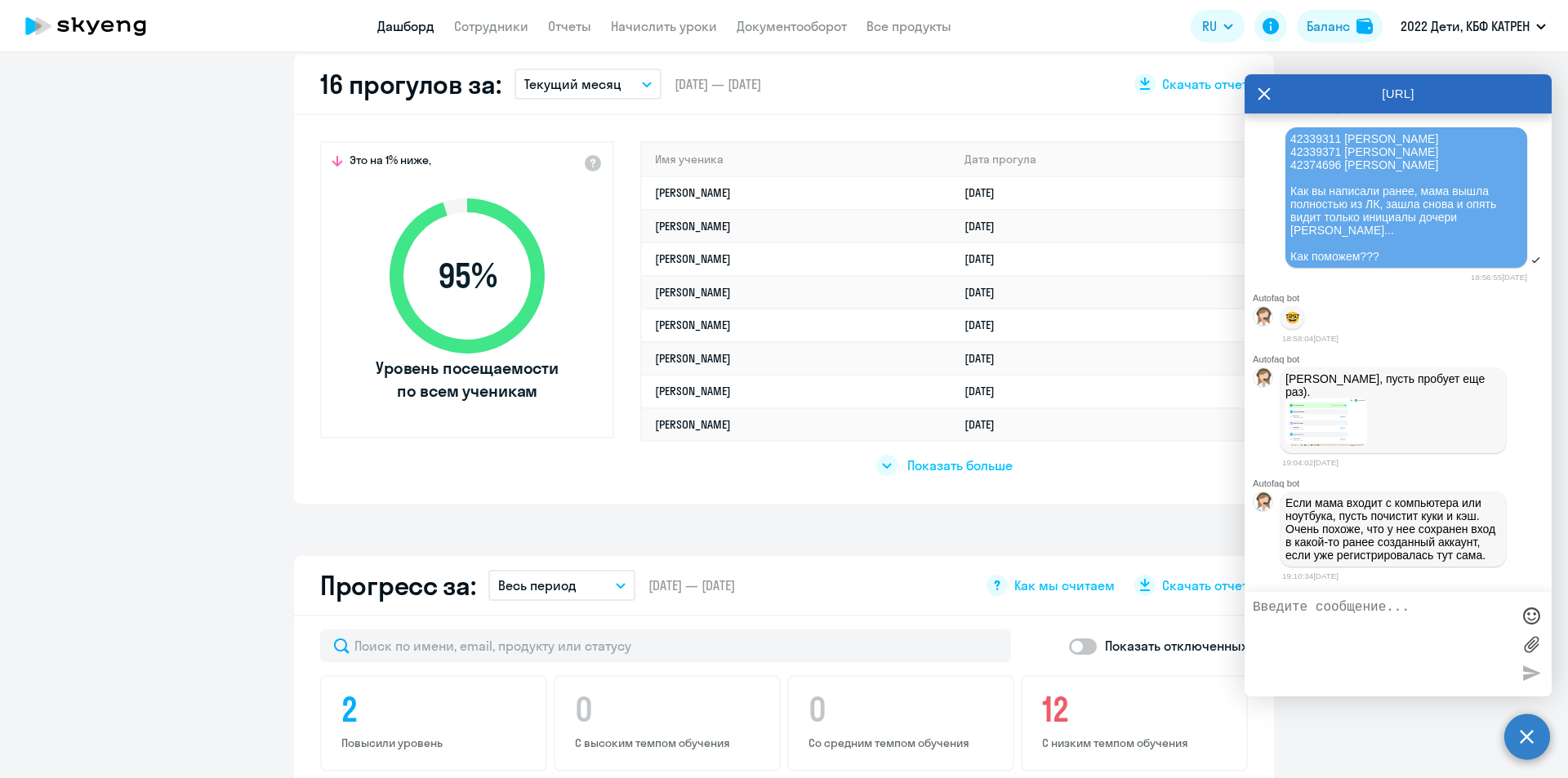
click at [943, 462] on span "Показать больше" at bounding box center [960, 466] width 105 height 18
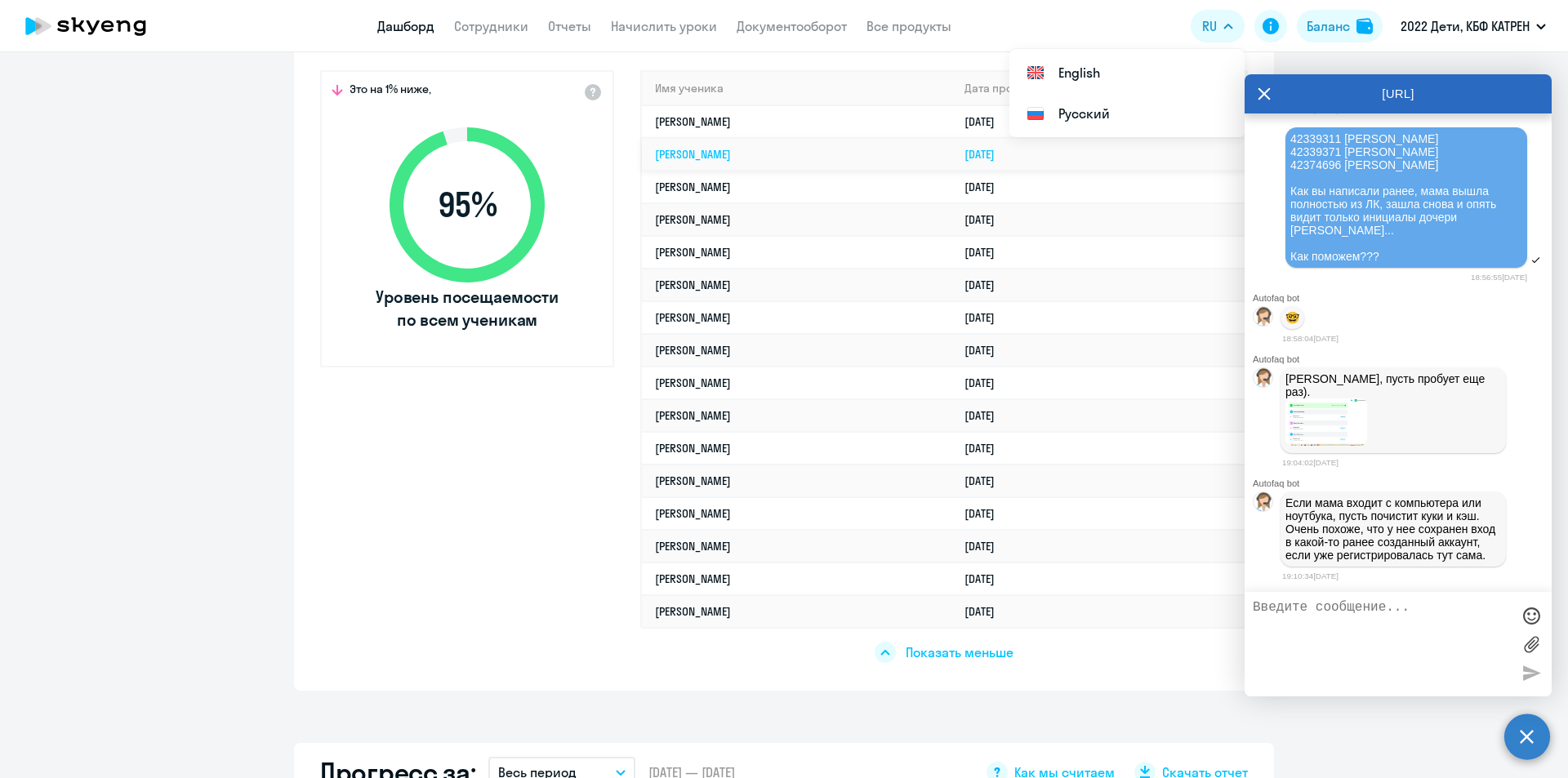
scroll to position [559, 0]
